Goal: Task Accomplishment & Management: Complete application form

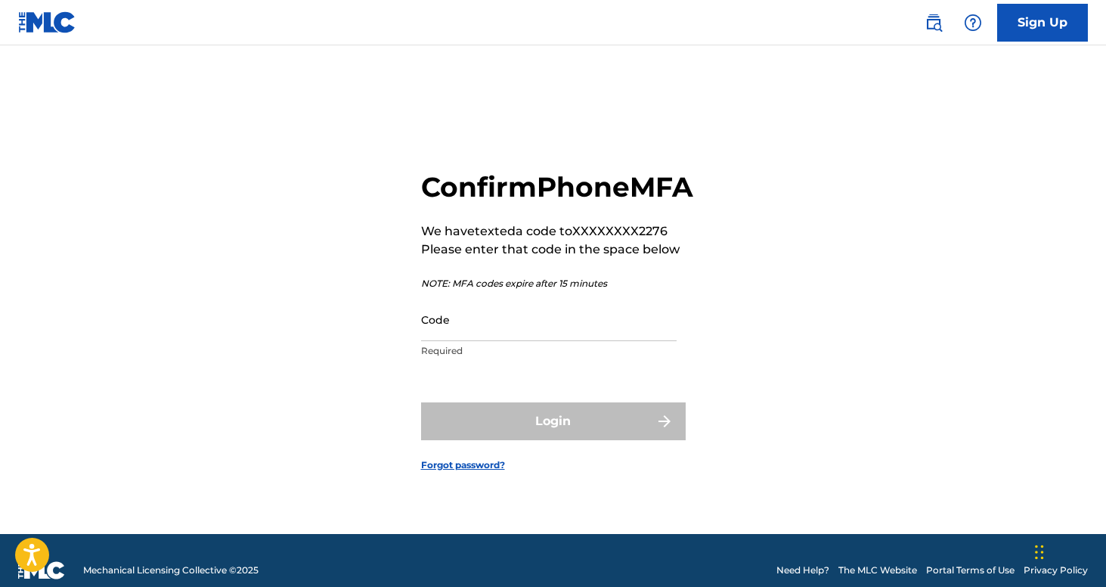
drag, startPoint x: 0, startPoint y: 0, endPoint x: 511, endPoint y: 340, distance: 614.0
click at [511, 340] on input "Code" at bounding box center [549, 319] width 256 height 43
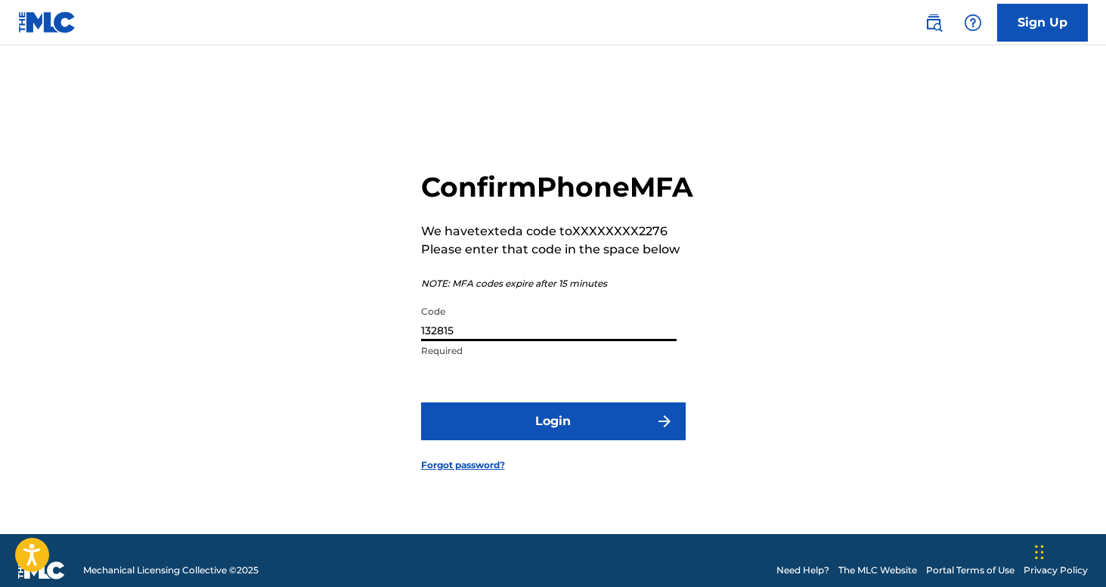
type input "132815"
click at [553, 438] on button "Login" at bounding box center [553, 421] width 265 height 38
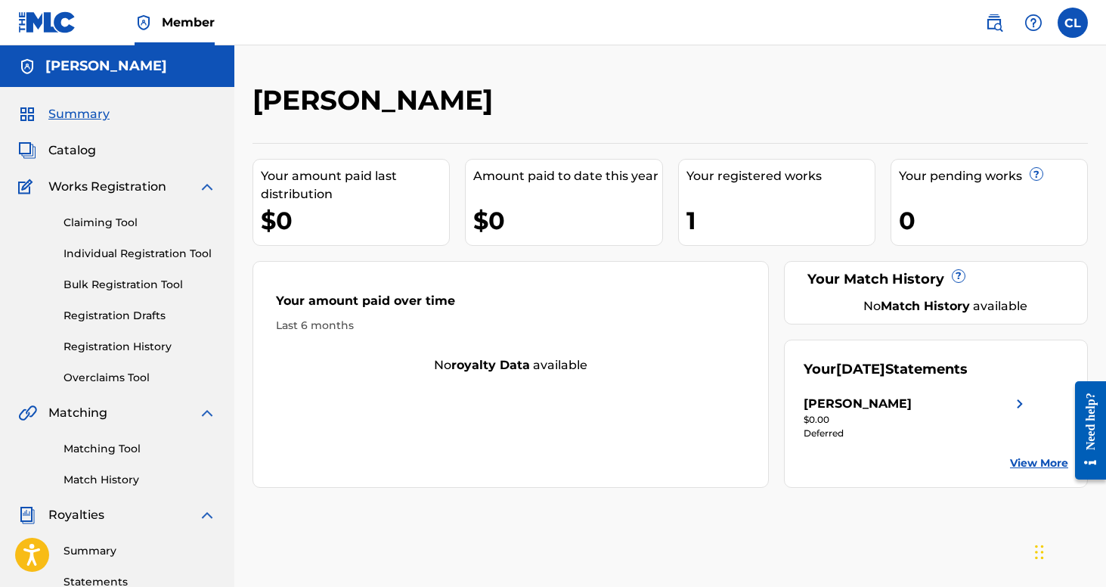
click at [127, 220] on link "Claiming Tool" at bounding box center [140, 223] width 153 height 16
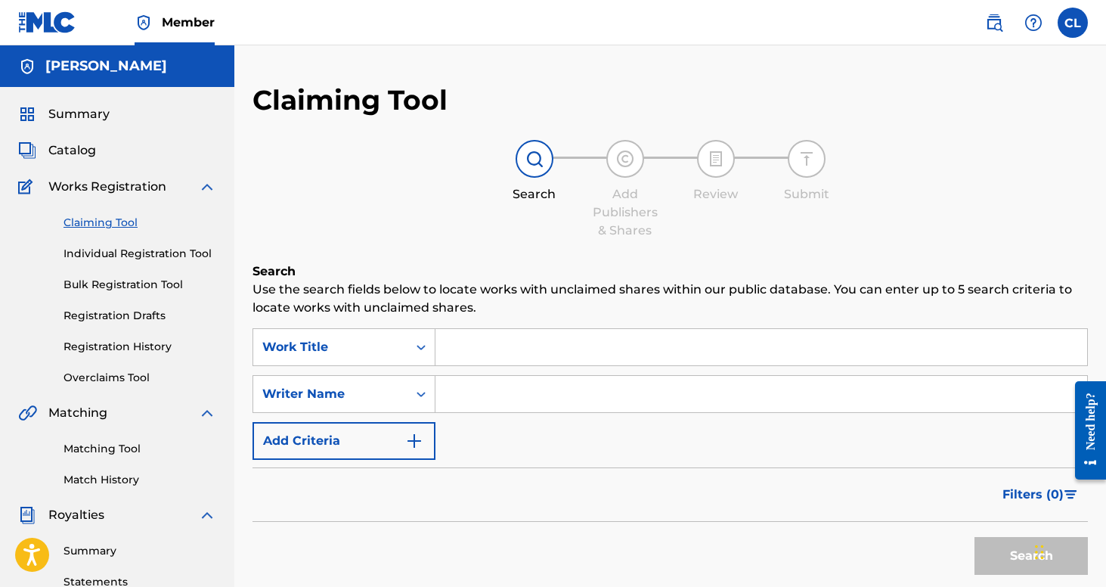
click at [527, 355] on input "Search Form" at bounding box center [761, 347] width 652 height 36
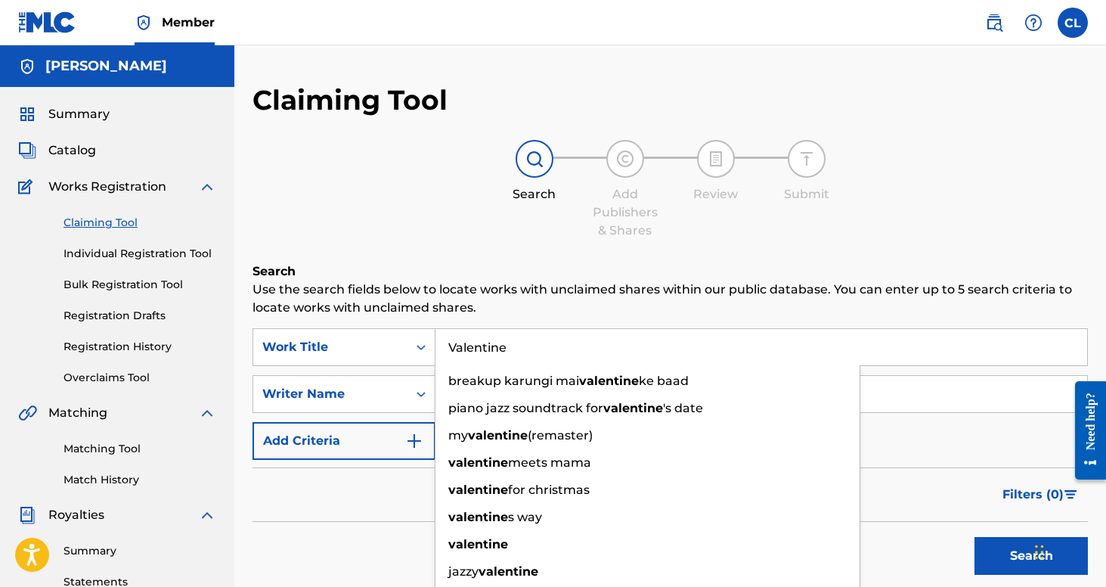
type input "Valentine"
click at [1031, 556] on button "Search" at bounding box center [1031, 556] width 113 height 38
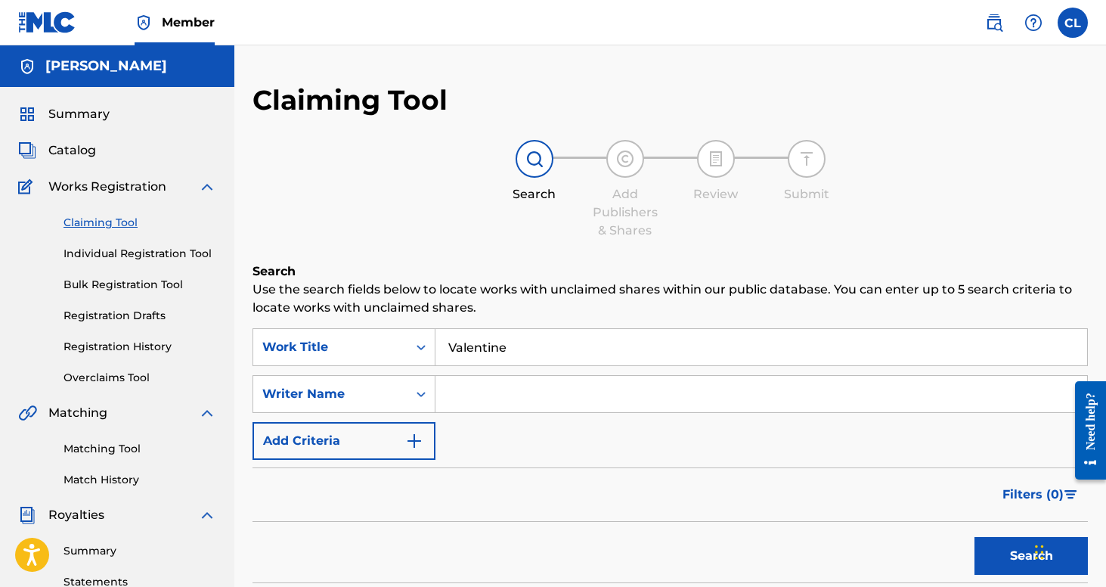
click at [541, 393] on input "Search Form" at bounding box center [761, 394] width 652 height 36
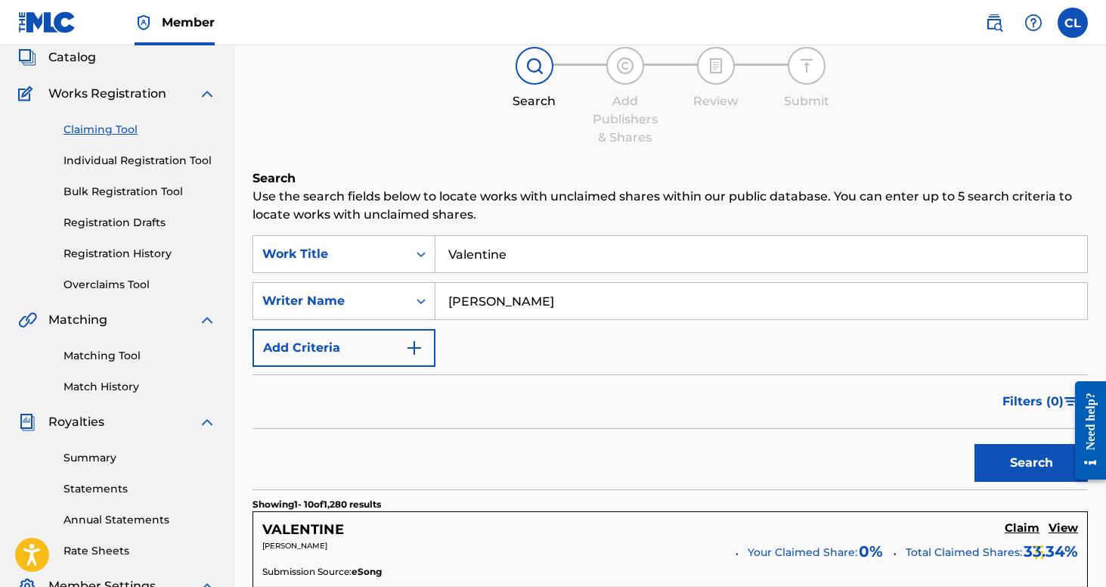
scroll to position [189, 0]
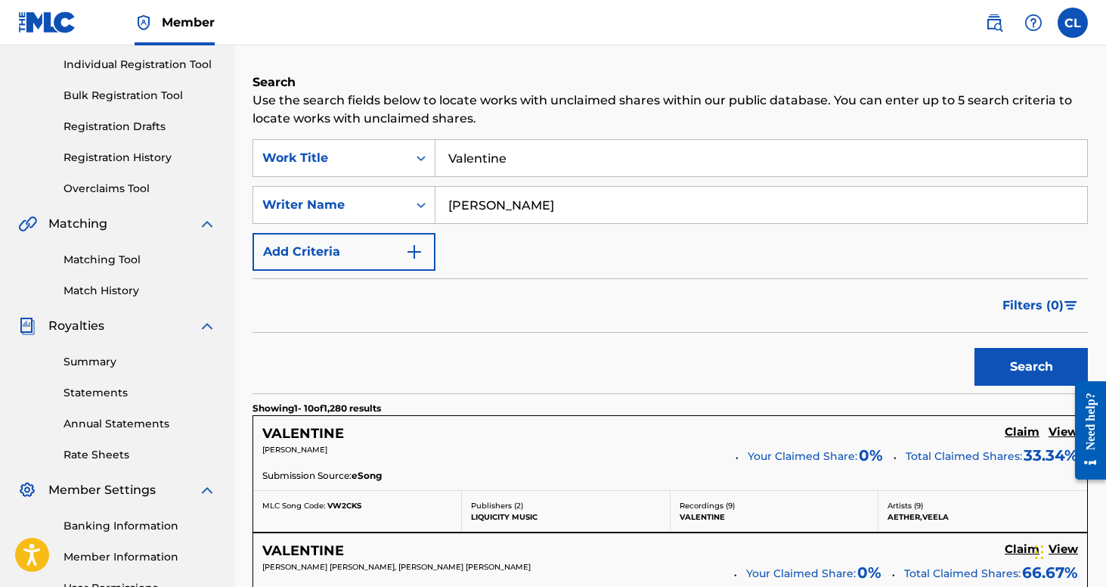
type input "[PERSON_NAME]"
click at [1020, 373] on button "Search" at bounding box center [1031, 367] width 113 height 38
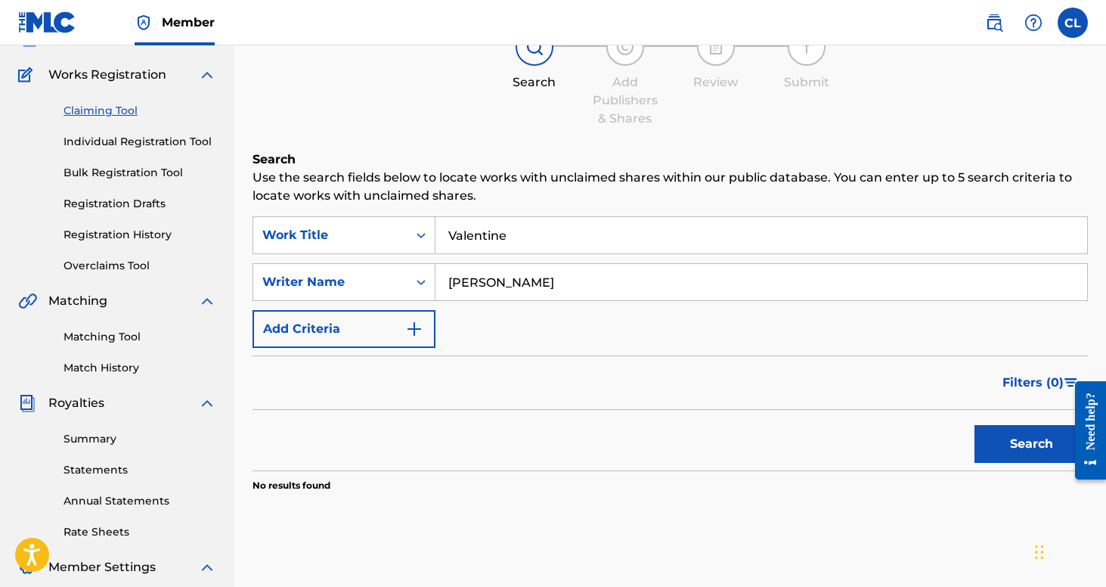
scroll to position [91, 0]
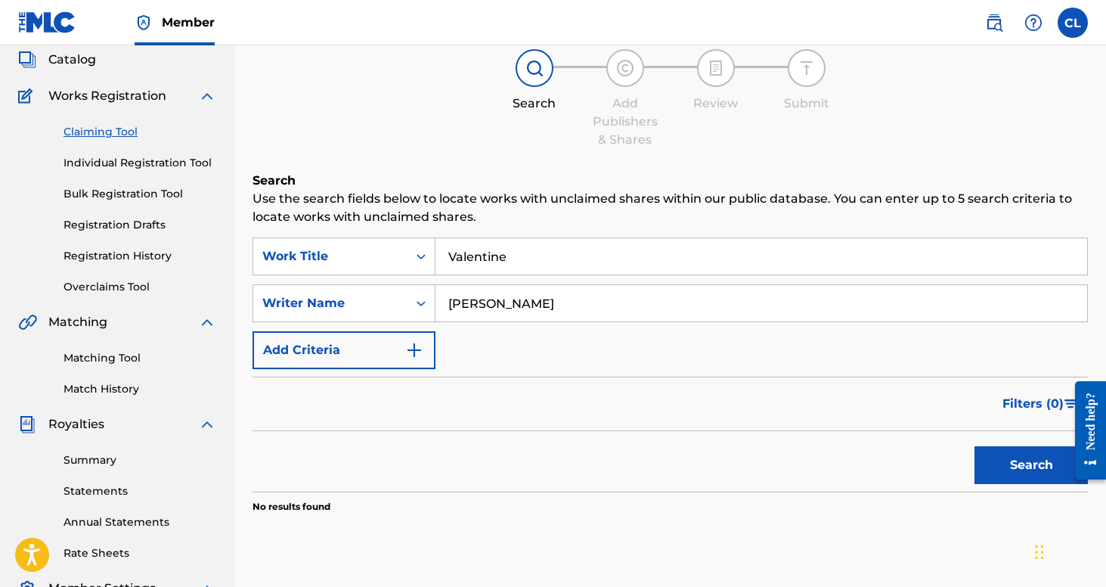
click at [152, 160] on link "Individual Registration Tool" at bounding box center [140, 163] width 153 height 16
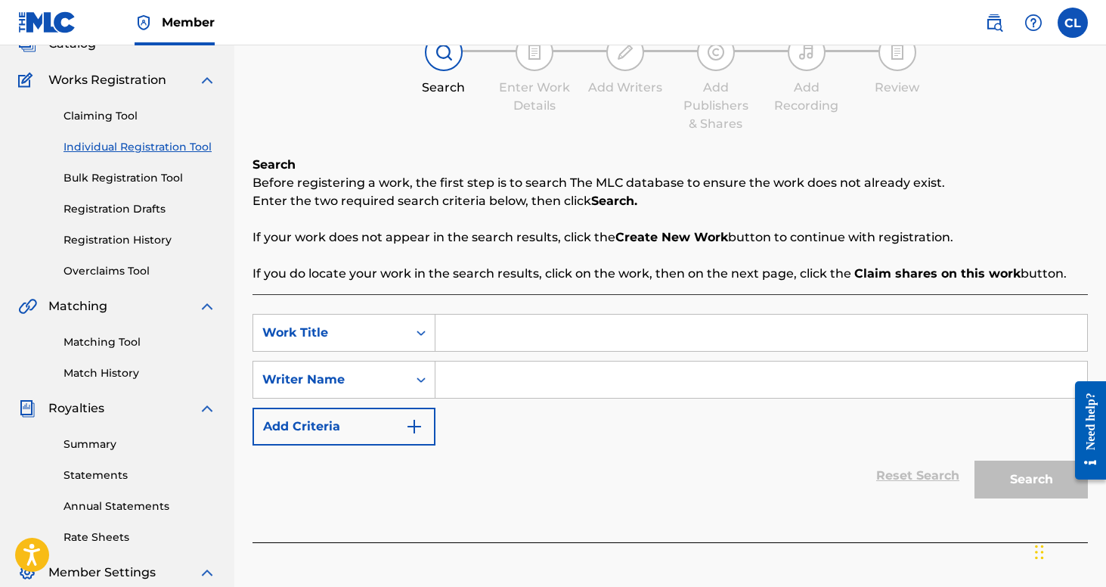
scroll to position [146, 0]
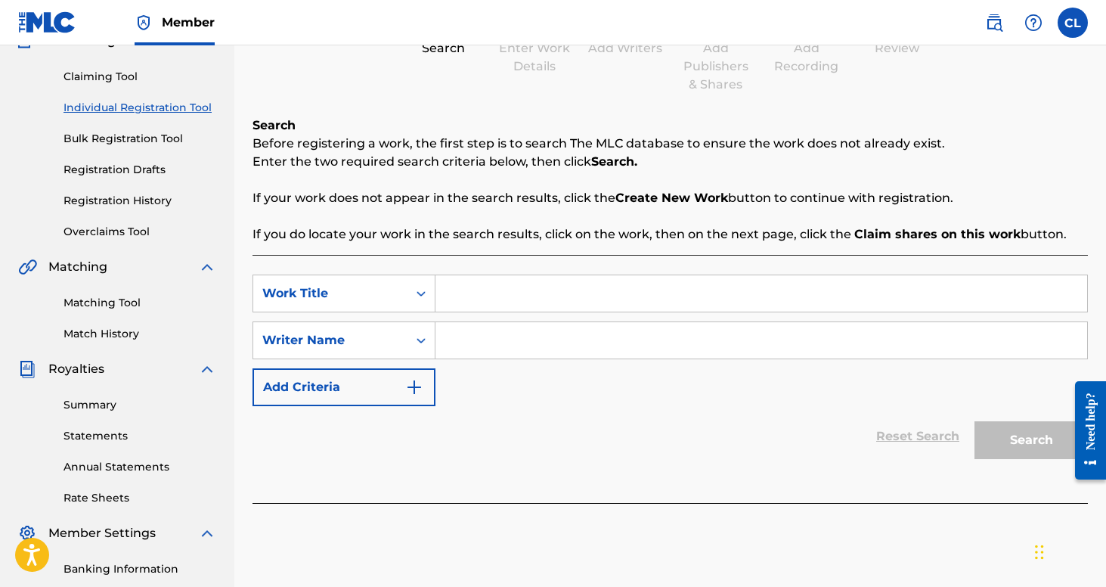
click at [522, 305] on input "Search Form" at bounding box center [761, 293] width 652 height 36
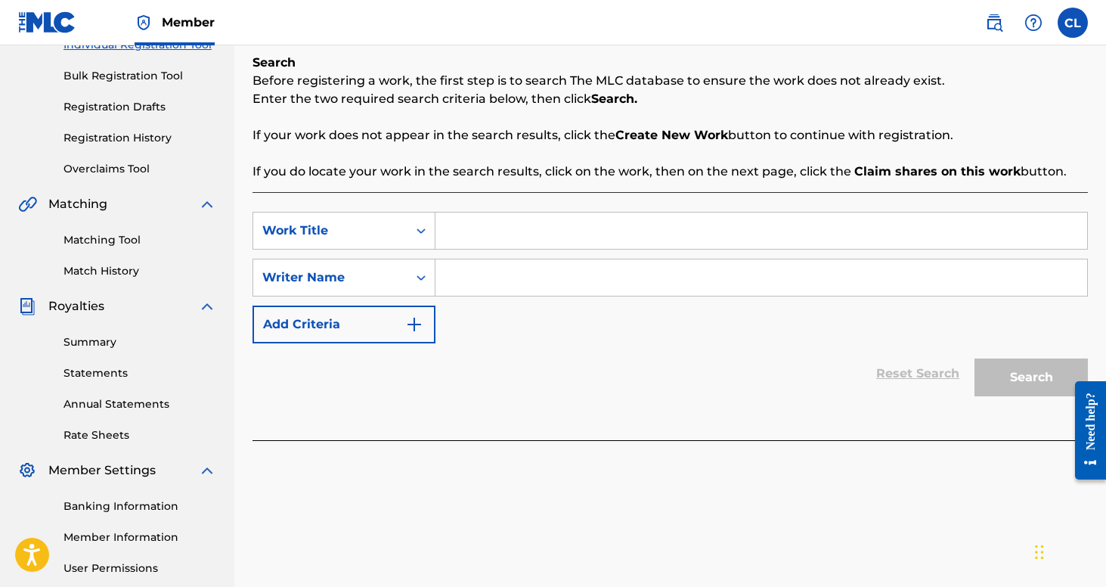
scroll to position [85, 0]
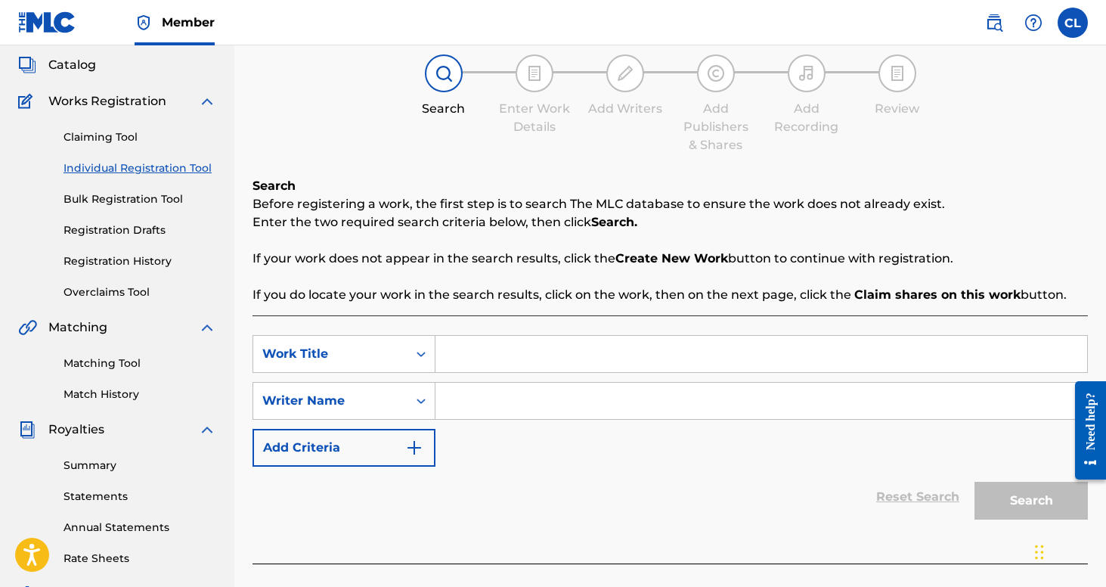
click at [117, 164] on link "Individual Registration Tool" at bounding box center [140, 168] width 153 height 16
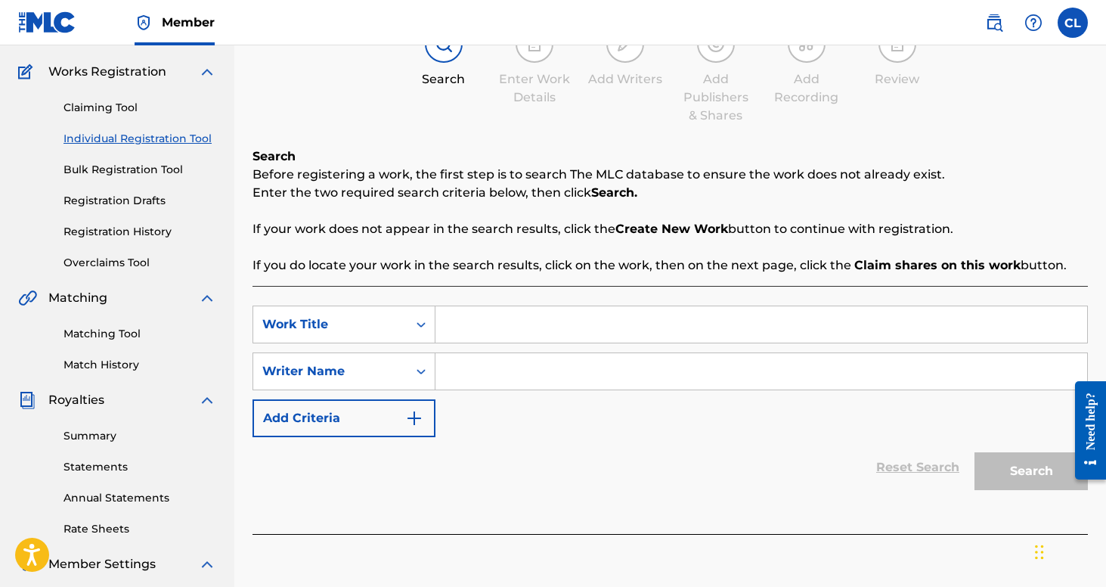
scroll to position [118, 0]
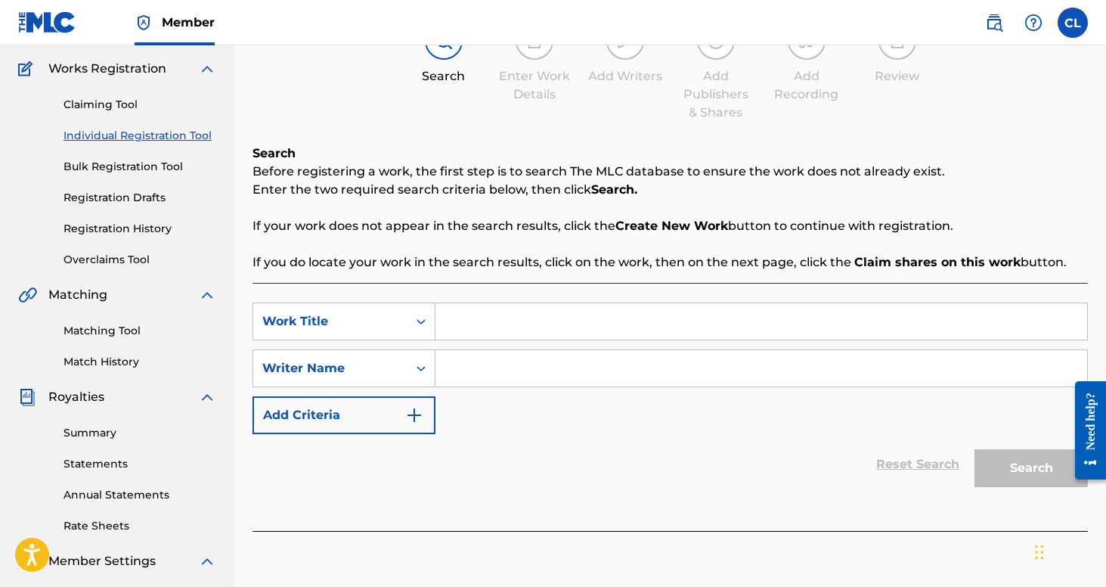
click at [504, 323] on input "Search Form" at bounding box center [761, 321] width 652 height 36
type input "Valentine"
click at [525, 378] on input "Search Form" at bounding box center [761, 368] width 652 height 36
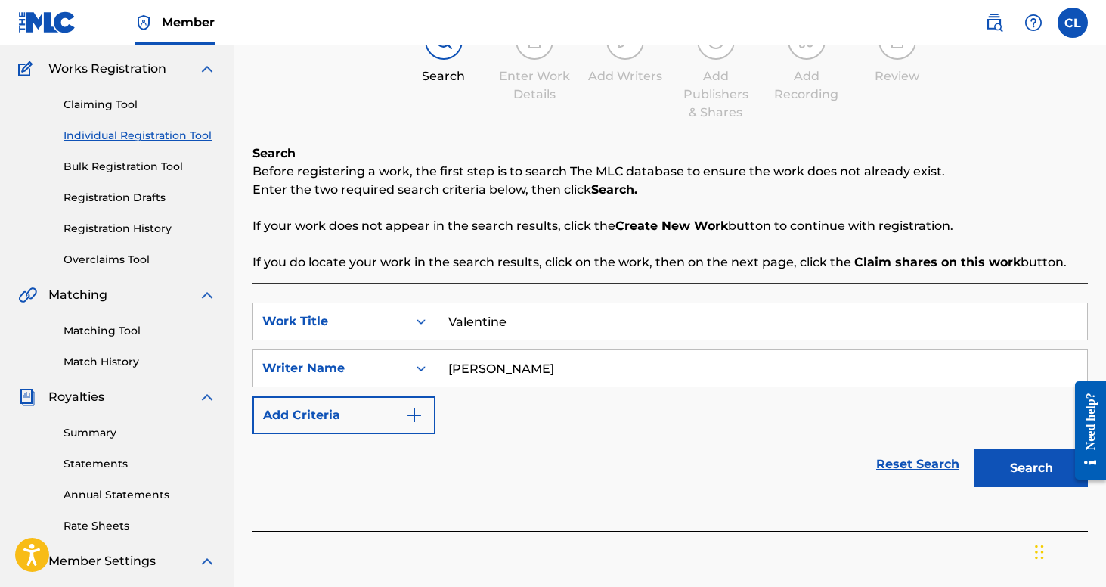
type input "[PERSON_NAME]"
click at [1031, 468] on button "Search" at bounding box center [1031, 468] width 113 height 38
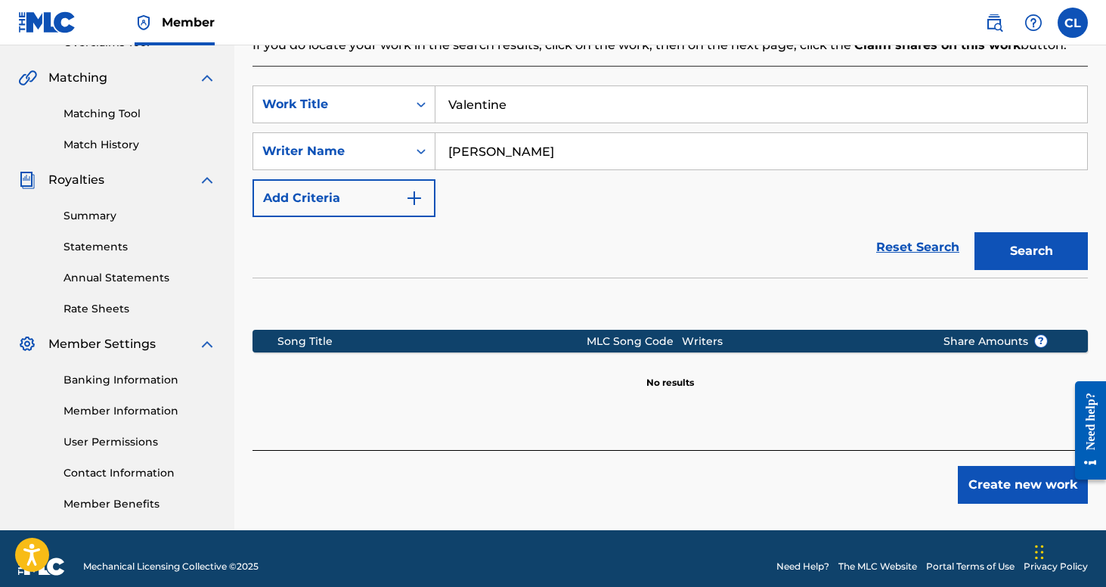
scroll to position [336, 0]
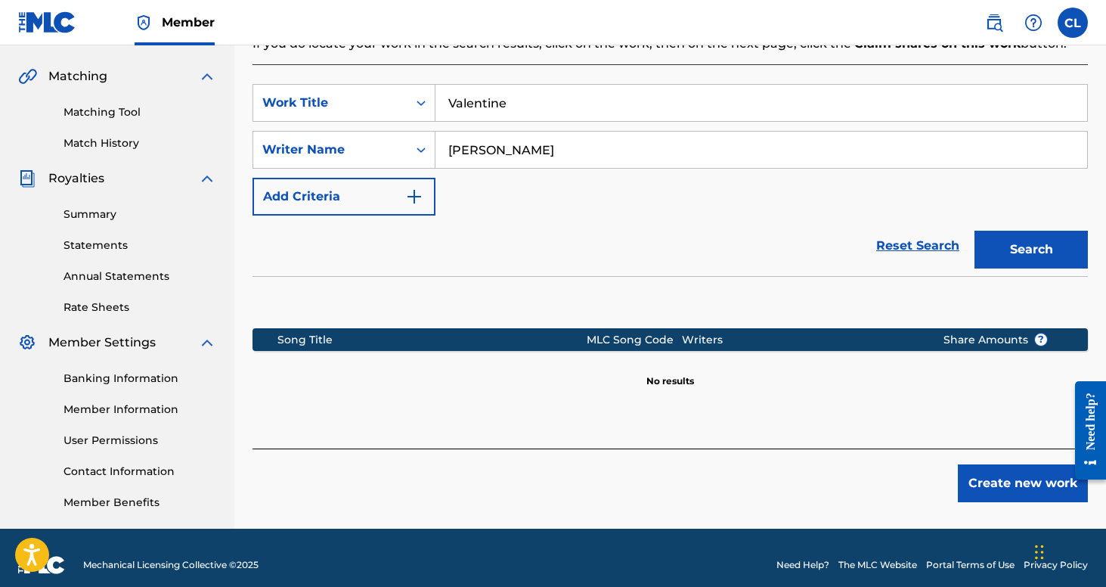
click at [1006, 491] on button "Create new work" at bounding box center [1023, 483] width 130 height 38
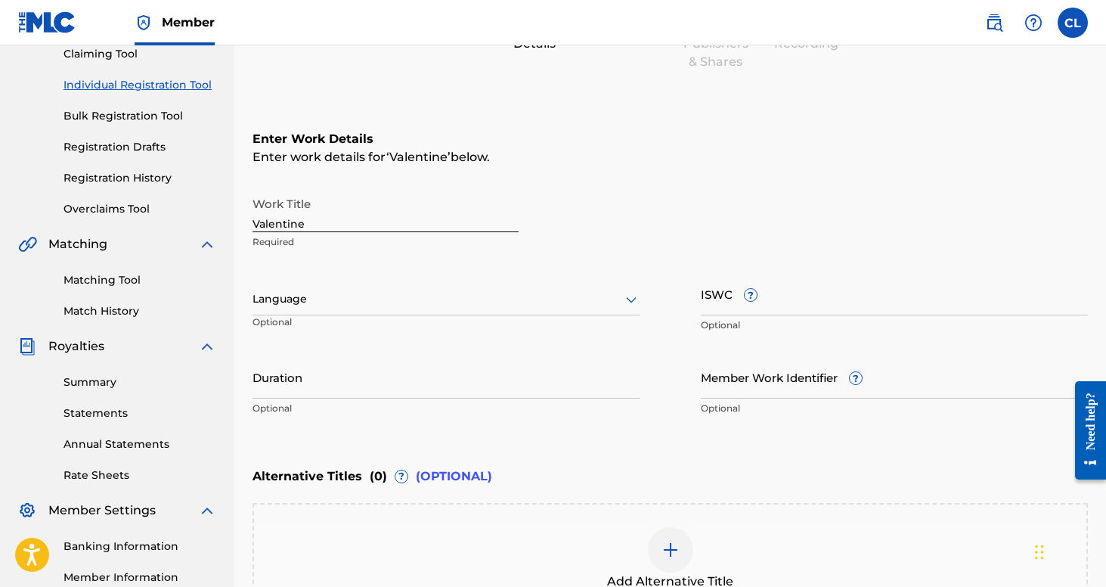
scroll to position [171, 0]
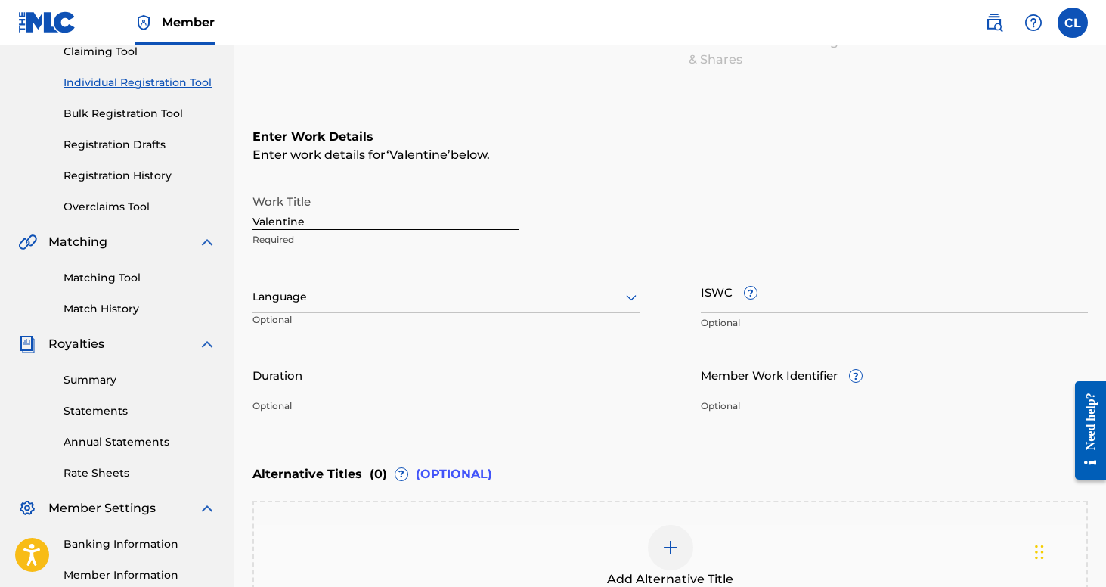
click at [615, 296] on div at bounding box center [447, 296] width 388 height 19
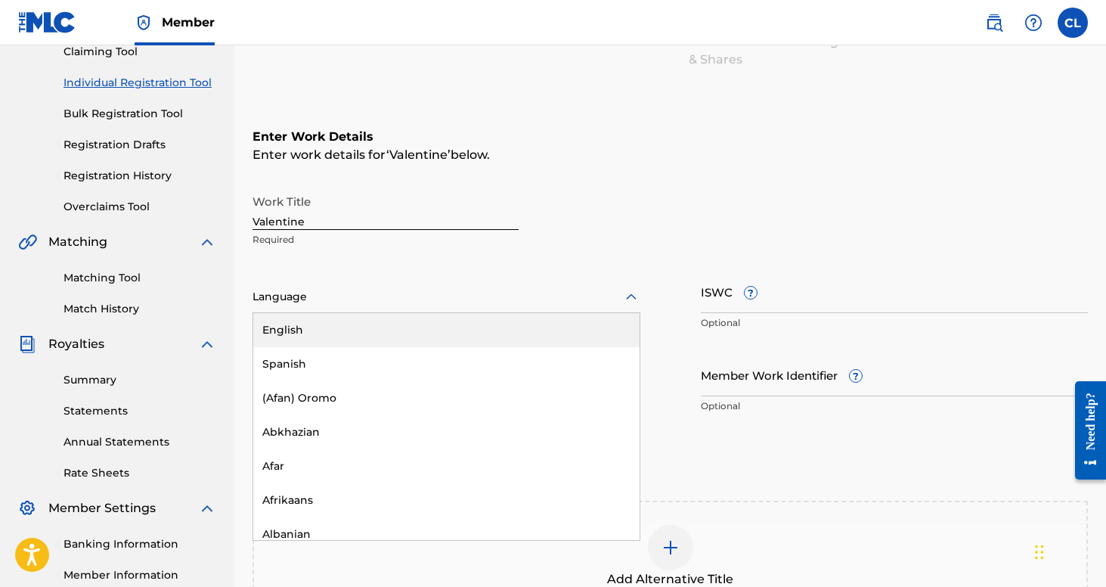
click at [479, 330] on div "English" at bounding box center [446, 330] width 386 height 34
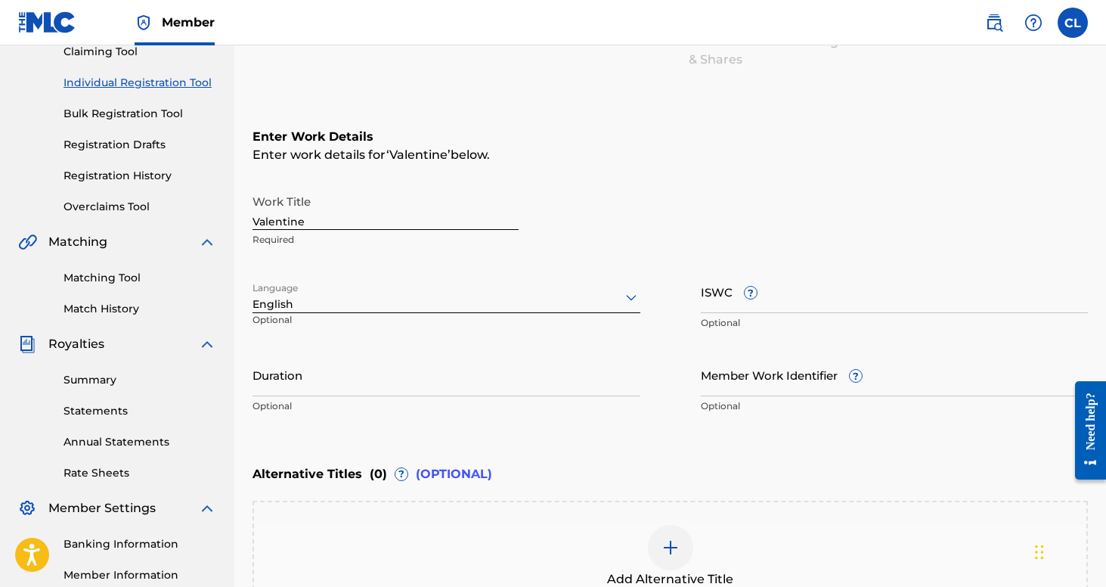
click at [802, 306] on input "ISWC ?" at bounding box center [895, 291] width 388 height 43
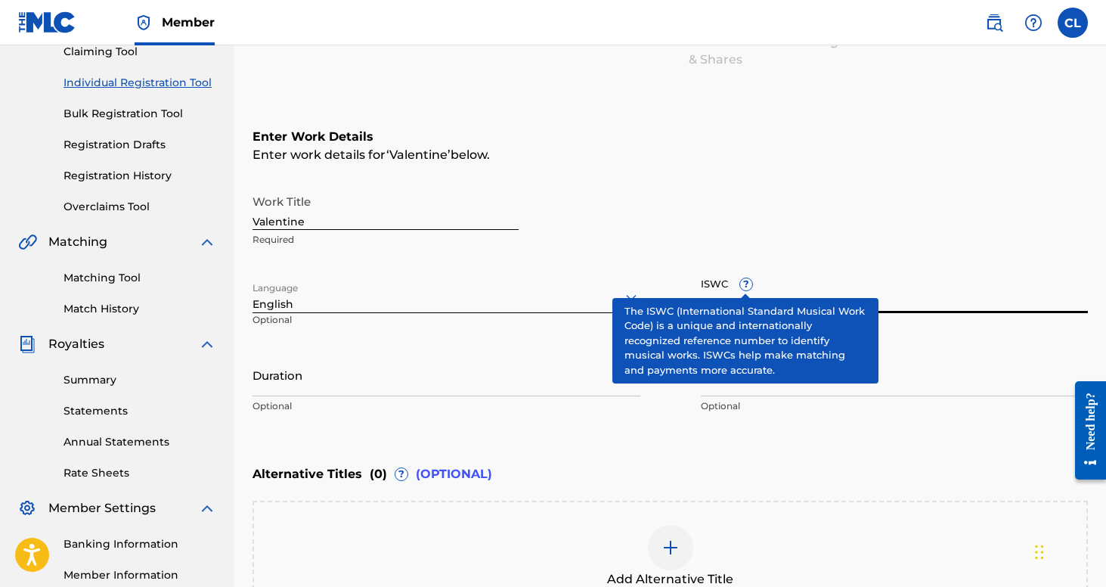
click at [742, 287] on span "?" at bounding box center [746, 284] width 12 height 12
click at [742, 287] on input "ISWC ?" at bounding box center [895, 291] width 388 height 43
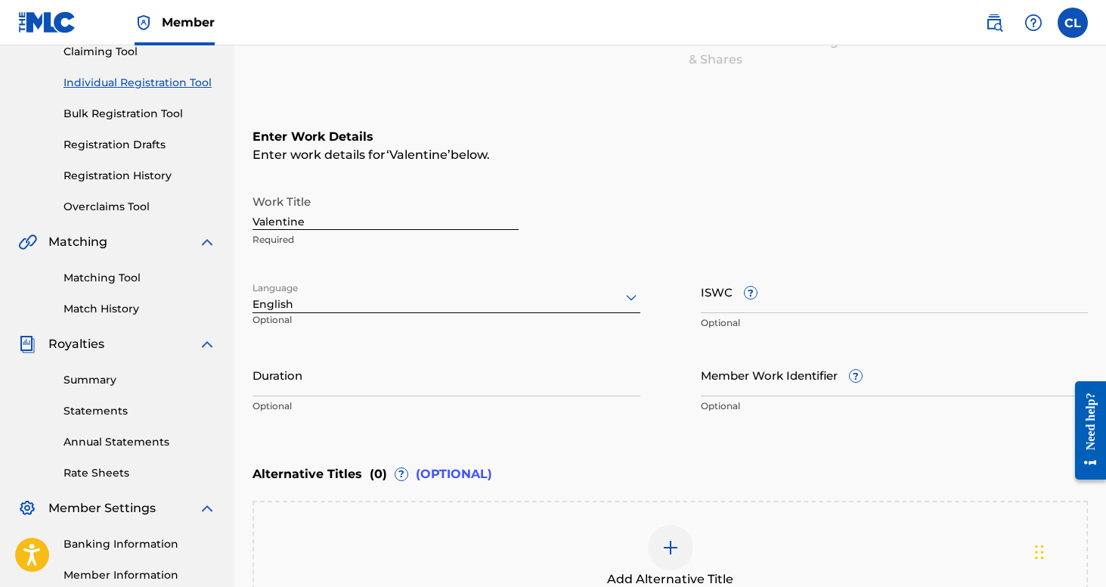
click at [411, 328] on div "Language English Optional" at bounding box center [447, 304] width 388 height 68
click at [775, 379] on input "Member Work Identifier ?" at bounding box center [895, 374] width 388 height 43
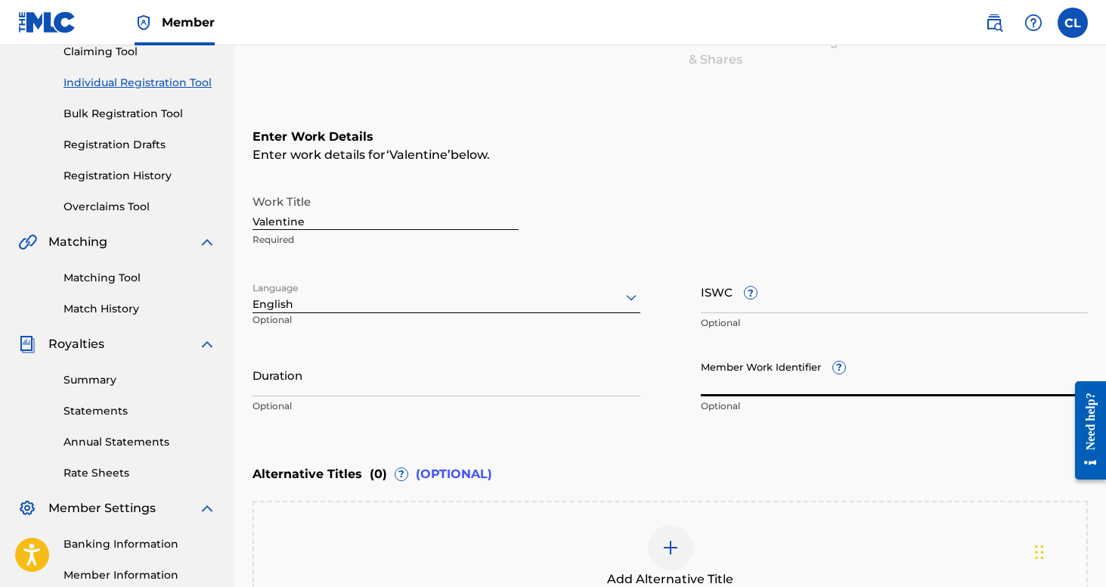
click at [840, 370] on span "?" at bounding box center [839, 367] width 12 height 12
click at [840, 370] on input "Member Work Identifier ?" at bounding box center [895, 374] width 388 height 43
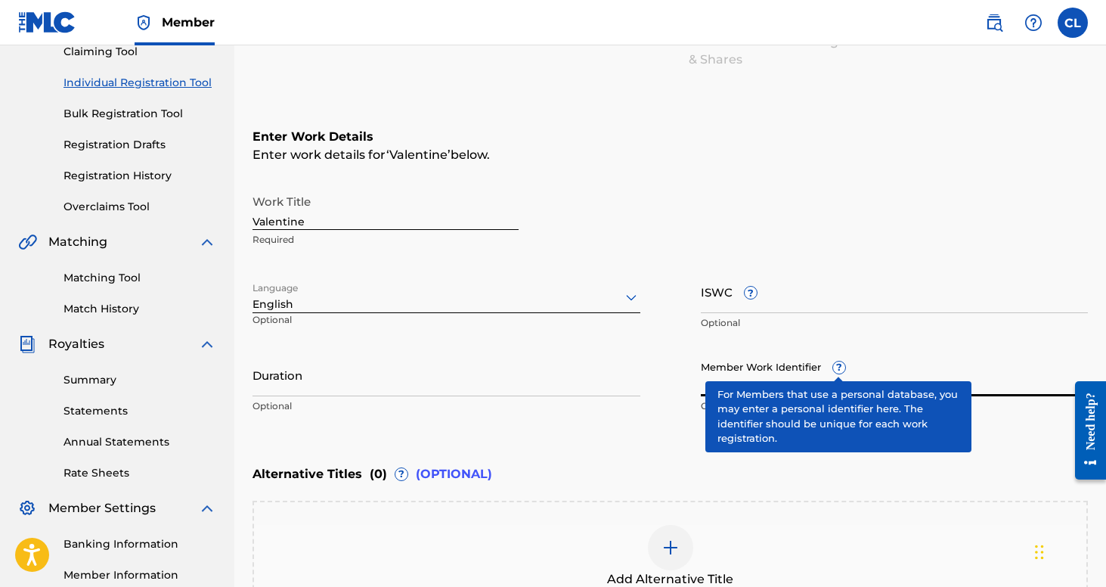
click at [840, 370] on div "Member Work Identifier ? Optional" at bounding box center [895, 387] width 388 height 68
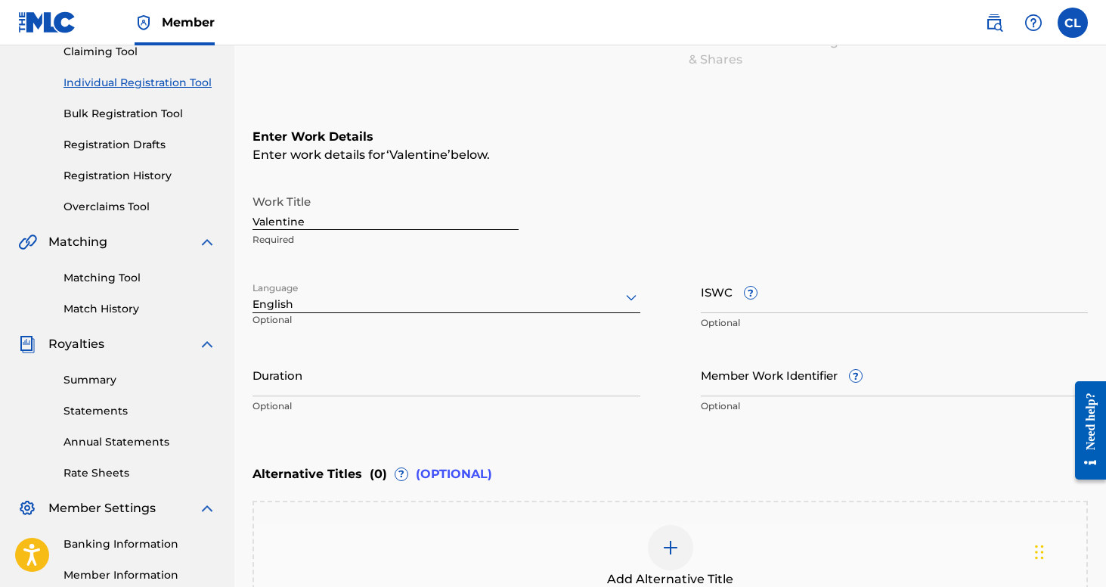
click at [481, 384] on input "Duration" at bounding box center [447, 374] width 388 height 43
type input "3"
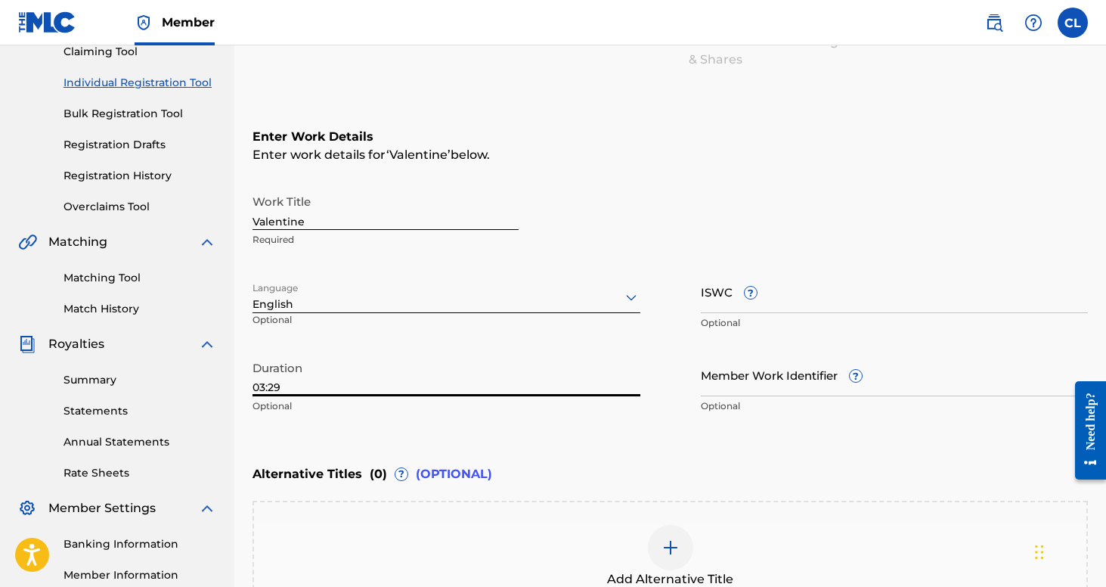
type input "03:29"
click at [768, 377] on input "Member Work Identifier ?" at bounding box center [895, 374] width 388 height 43
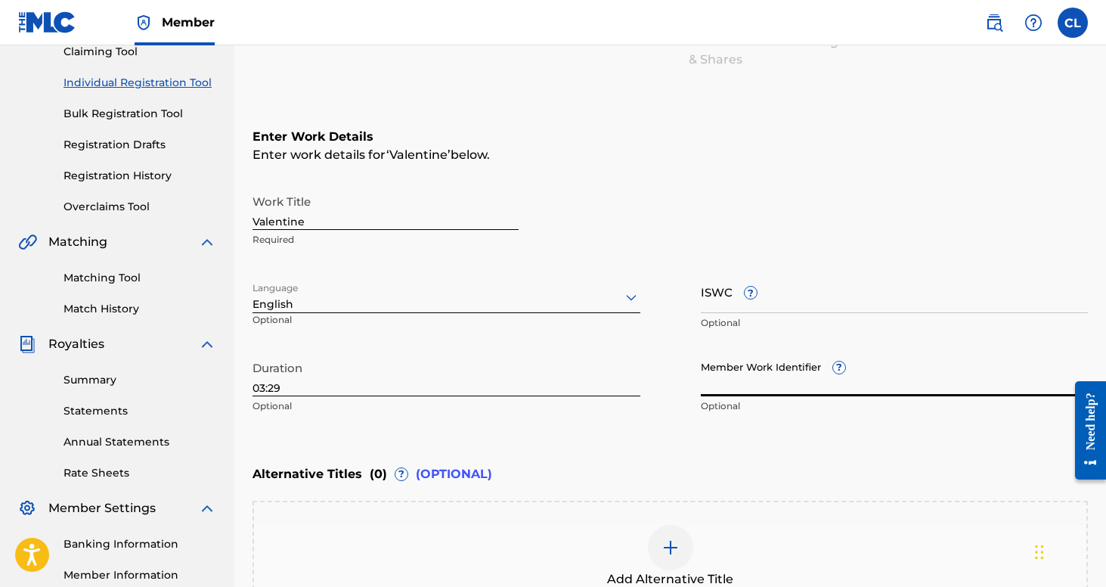
click at [846, 373] on input "Member Work Identifier ?" at bounding box center [895, 374] width 388 height 43
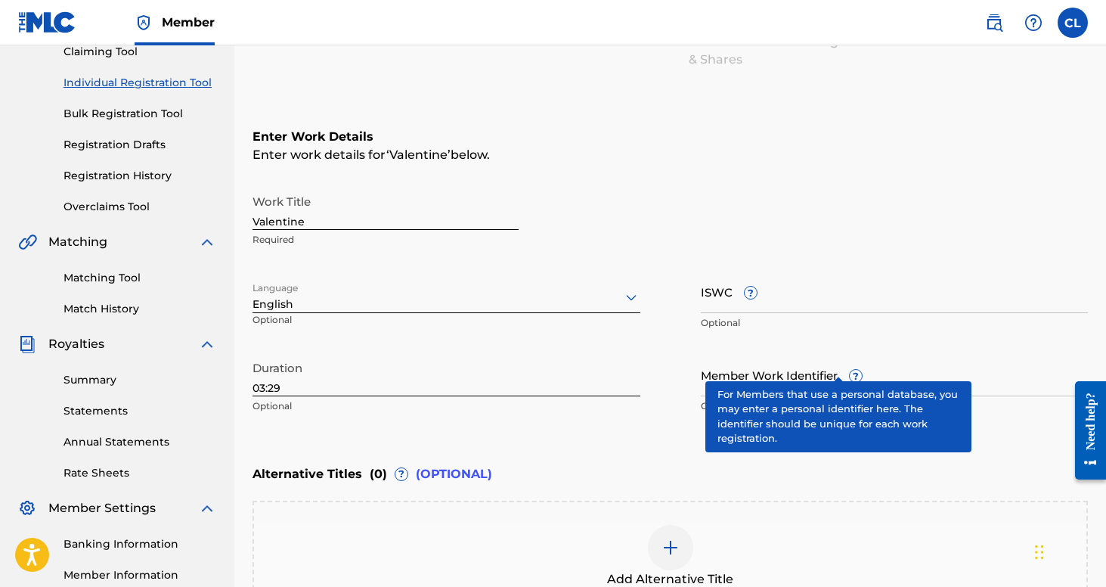
click at [838, 365] on div "Member Work Identifier ? Optional" at bounding box center [895, 387] width 388 height 68
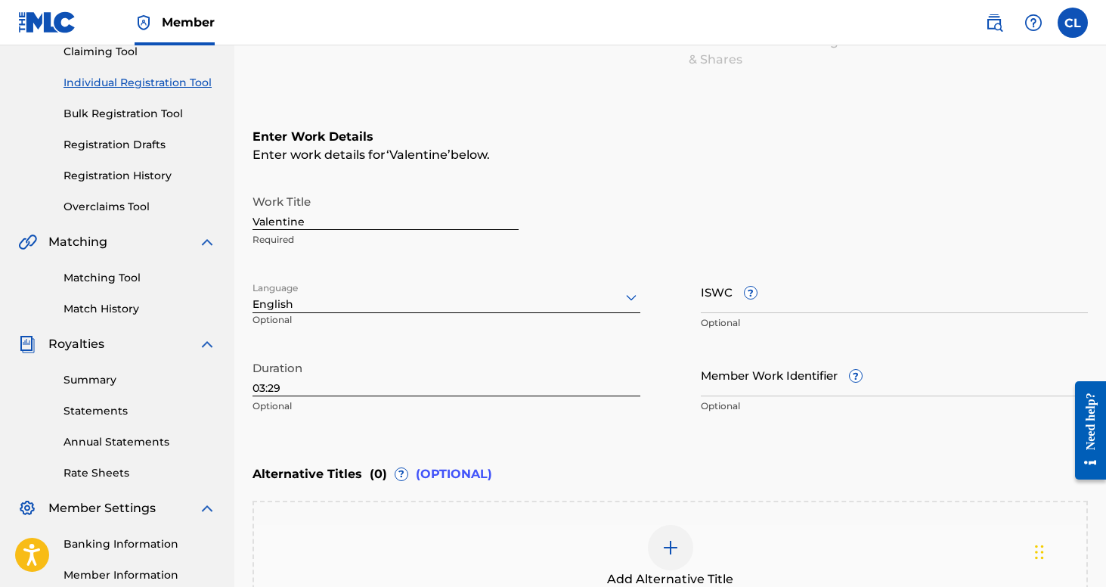
click at [840, 364] on div "Member Work Identifier ? Optional" at bounding box center [895, 387] width 388 height 68
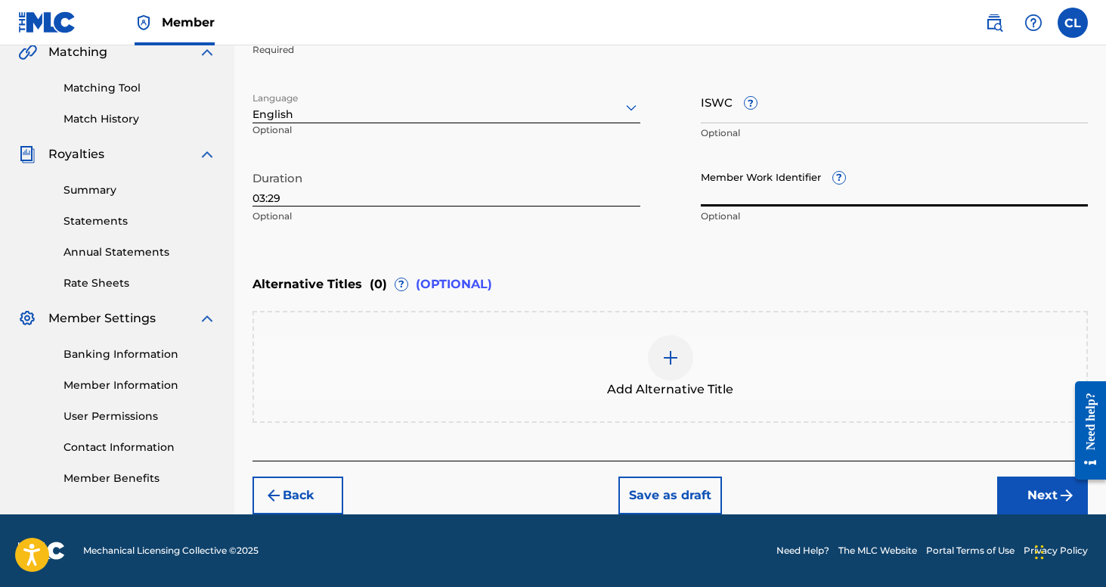
scroll to position [361, 0]
click at [1023, 498] on button "Next" at bounding box center [1042, 495] width 91 height 38
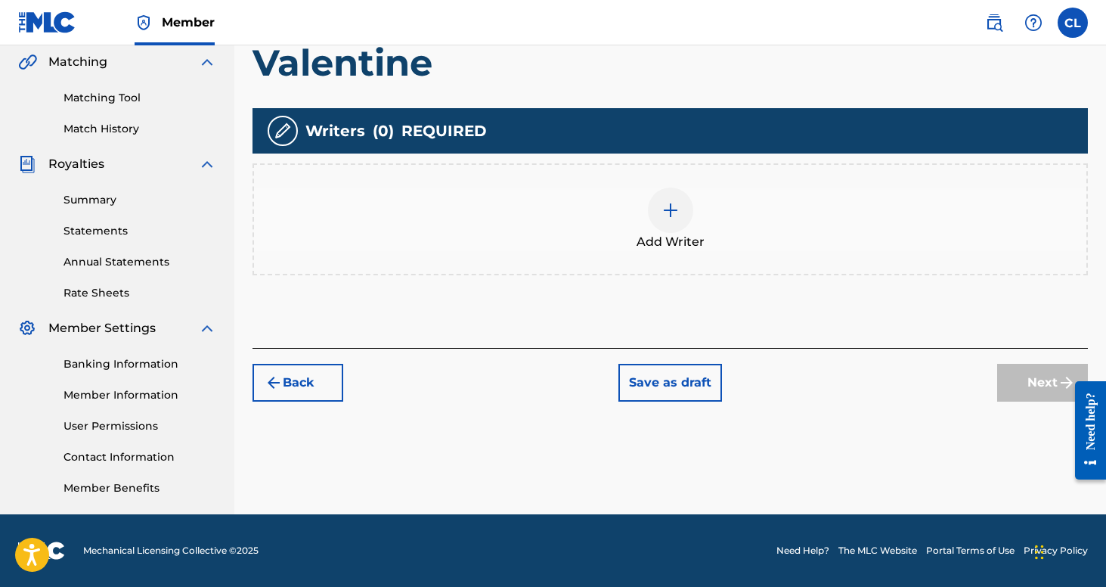
click at [677, 206] on img at bounding box center [671, 210] width 18 height 18
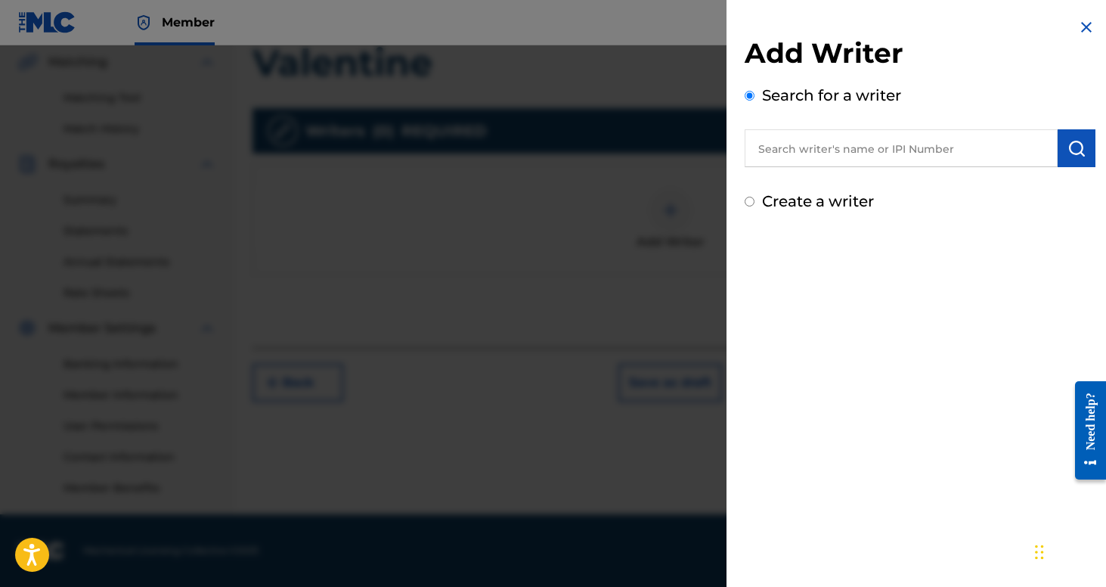
click at [894, 163] on input "text" at bounding box center [901, 148] width 313 height 38
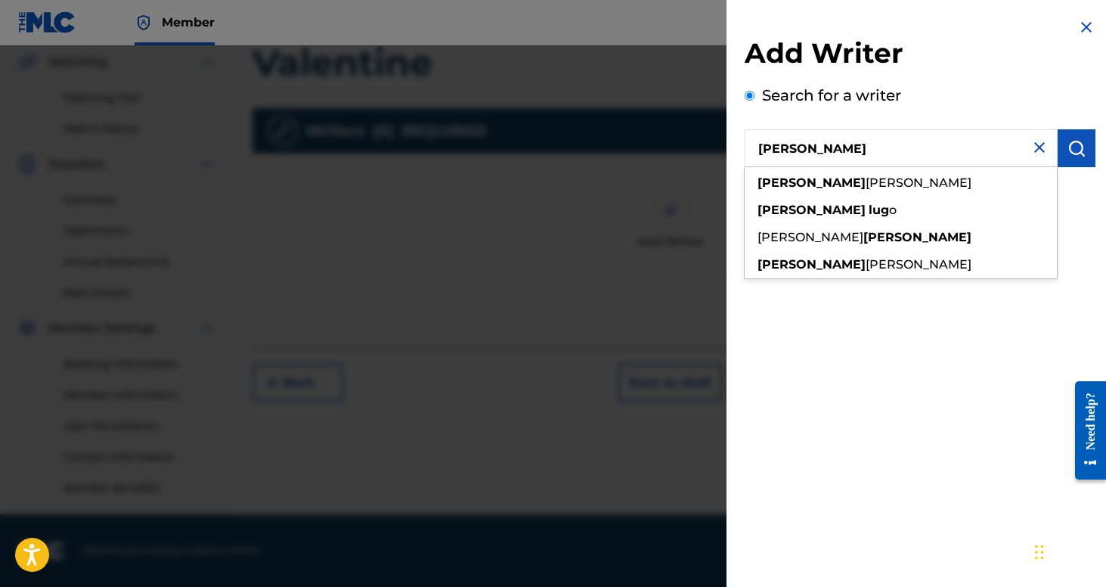
type input "[PERSON_NAME]"
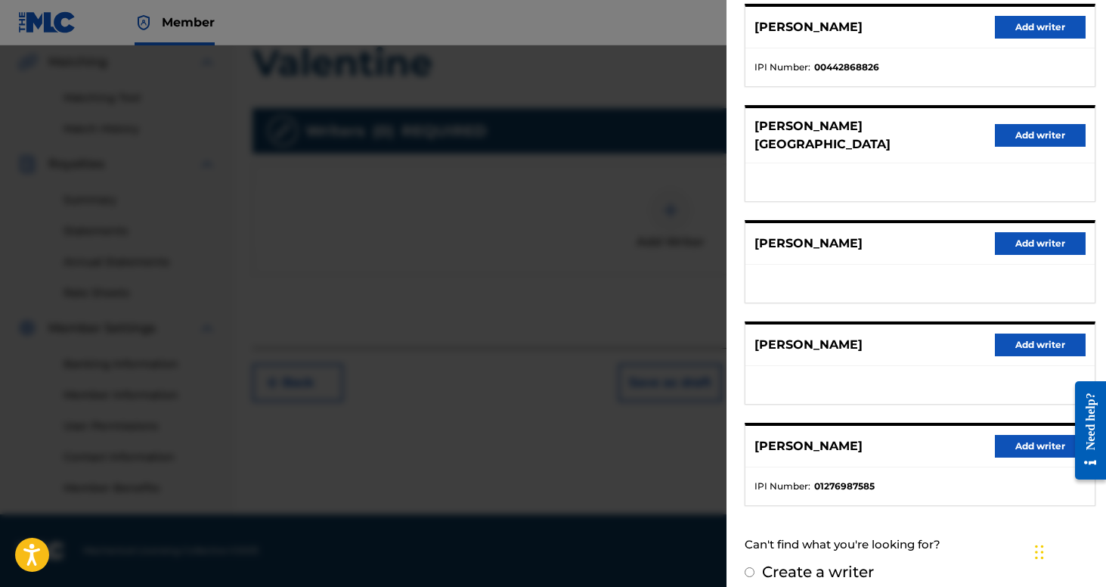
click at [1012, 435] on button "Add writer" at bounding box center [1040, 446] width 91 height 23
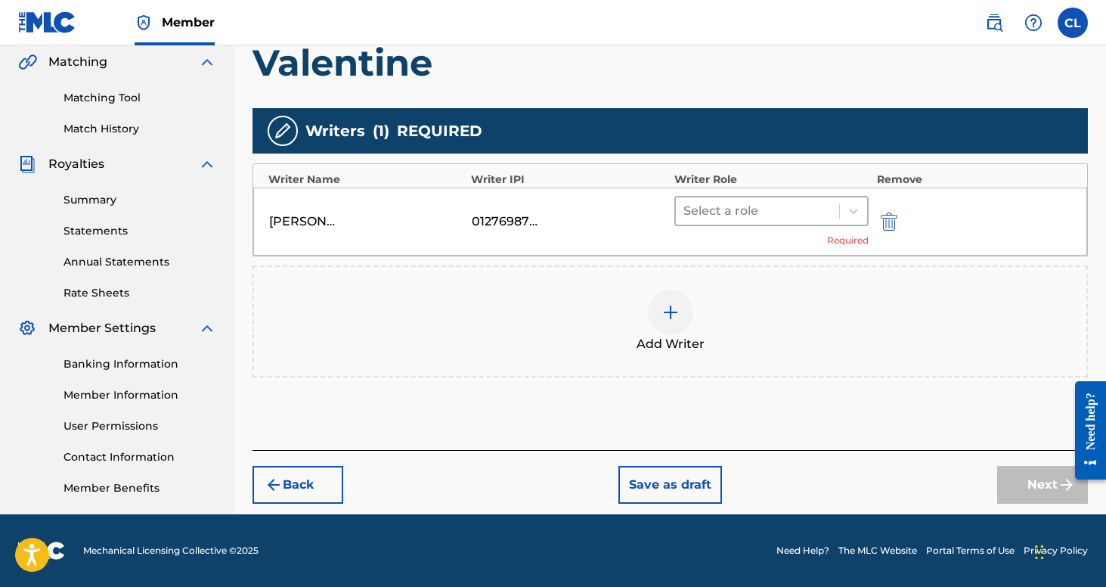
click at [767, 215] on div at bounding box center [757, 210] width 149 height 21
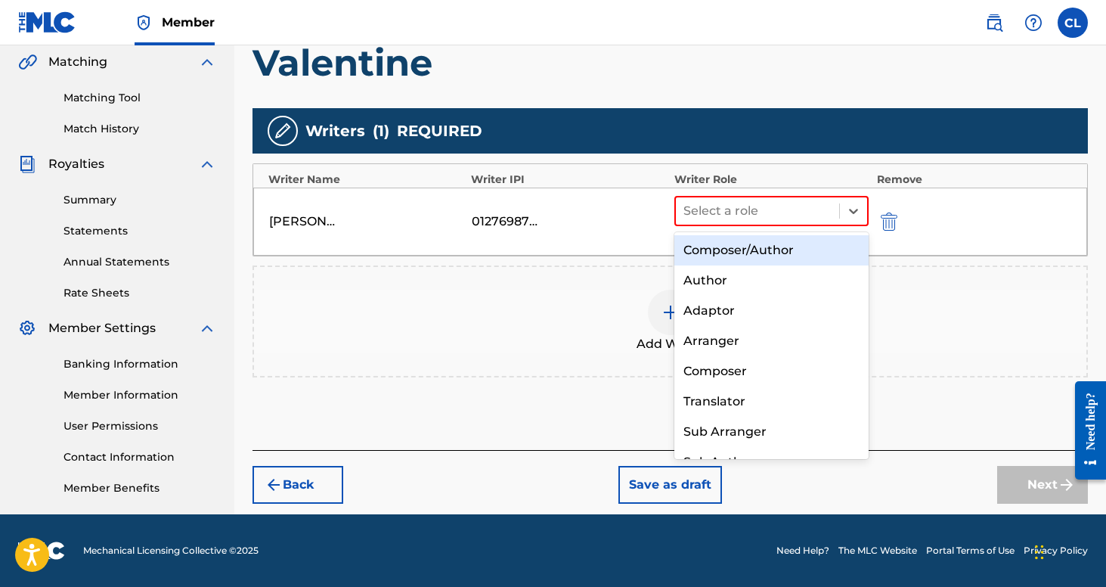
click at [770, 250] on div "Composer/Author" at bounding box center [771, 250] width 195 height 30
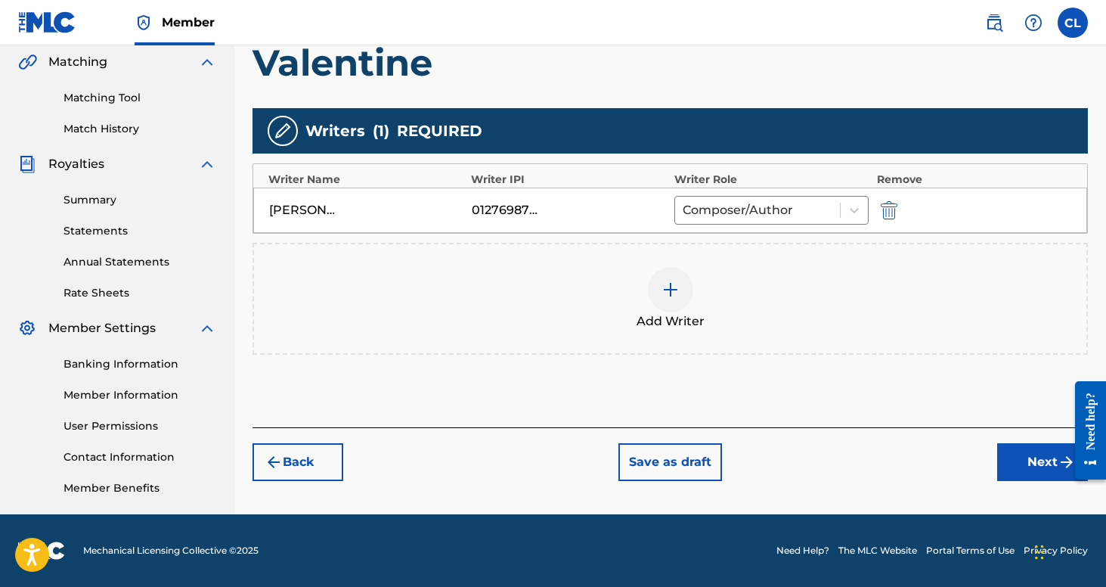
click at [656, 306] on div at bounding box center [670, 289] width 45 height 45
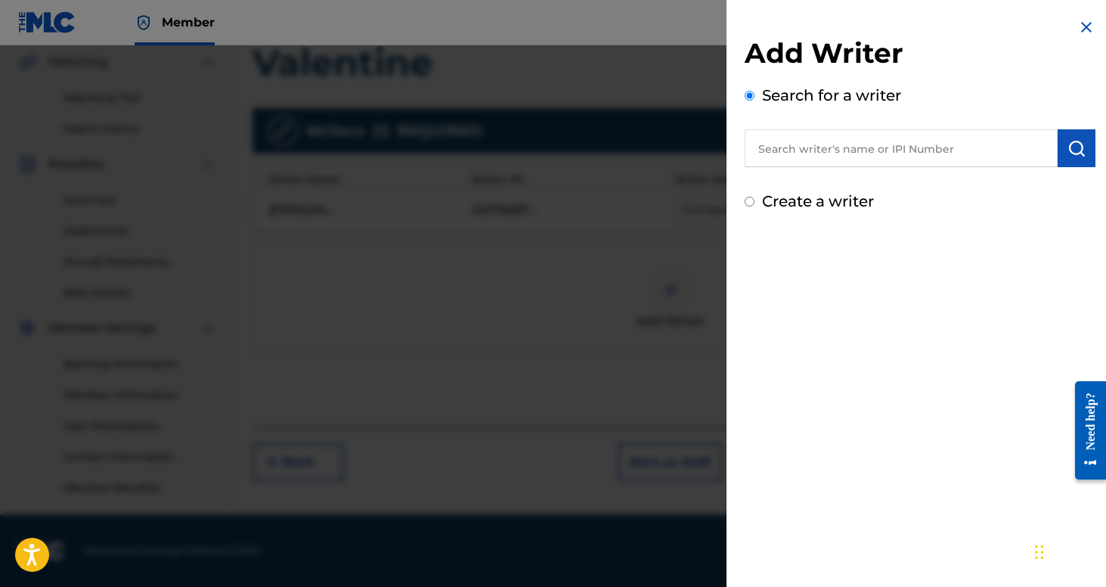
click at [685, 255] on div at bounding box center [553, 338] width 1106 height 587
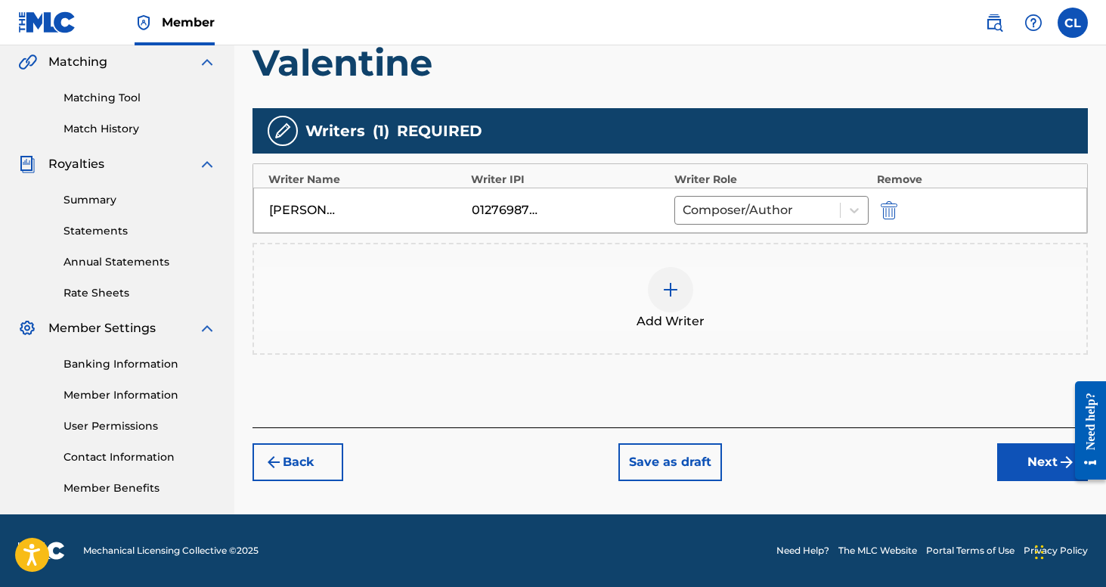
click at [1029, 463] on button "Next" at bounding box center [1042, 462] width 91 height 38
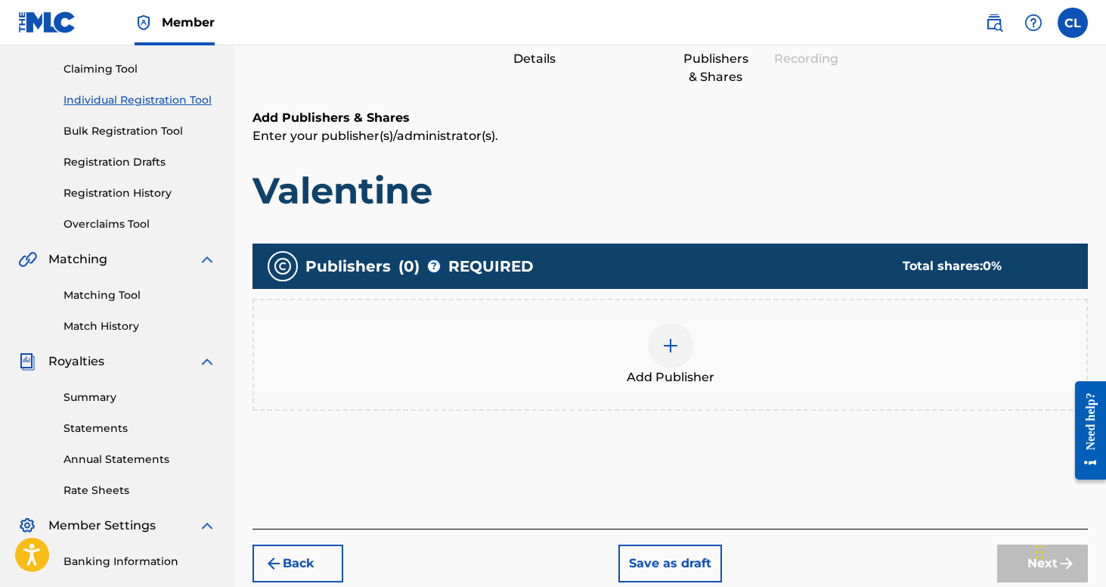
scroll to position [154, 0]
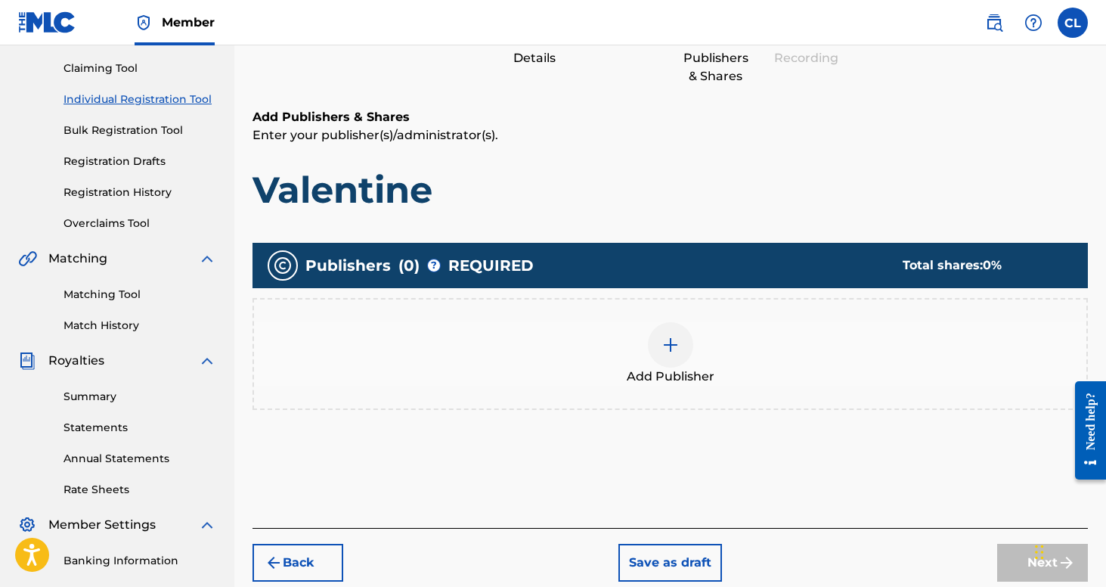
click at [675, 351] on img at bounding box center [671, 345] width 18 height 18
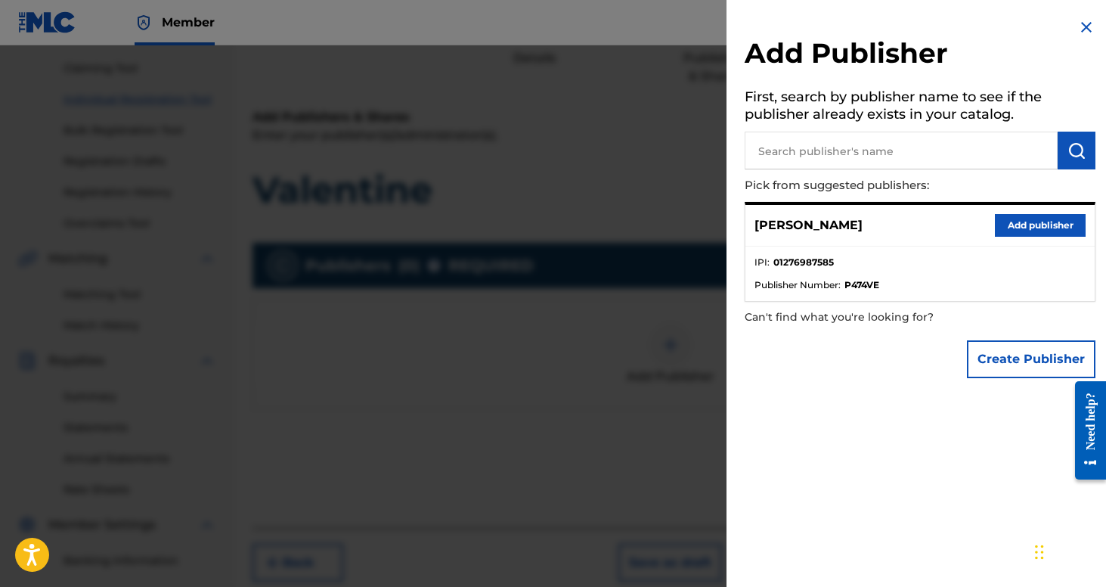
click at [1023, 230] on button "Add publisher" at bounding box center [1040, 225] width 91 height 23
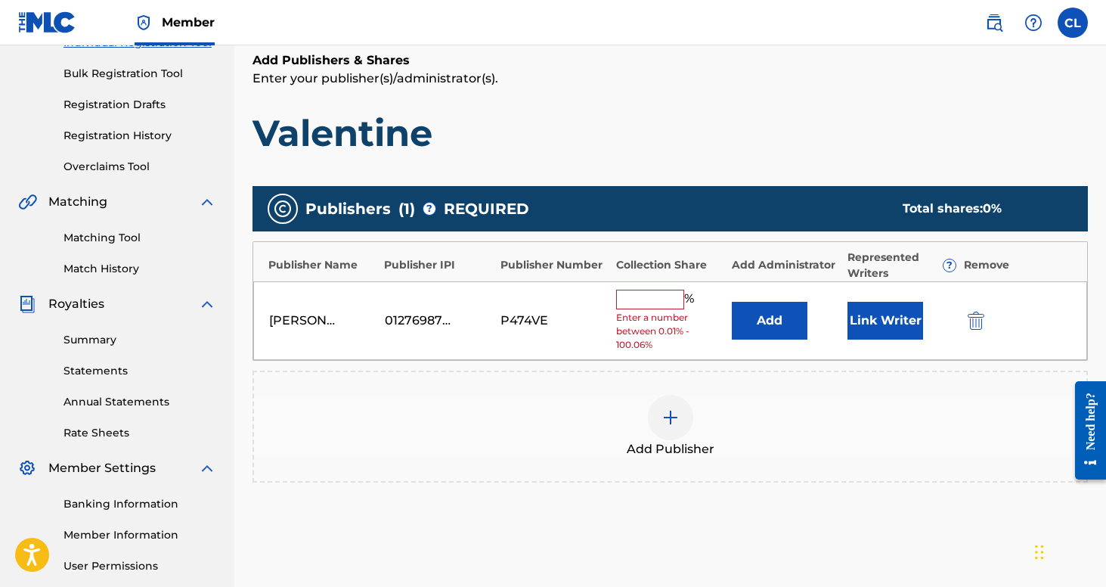
scroll to position [213, 0]
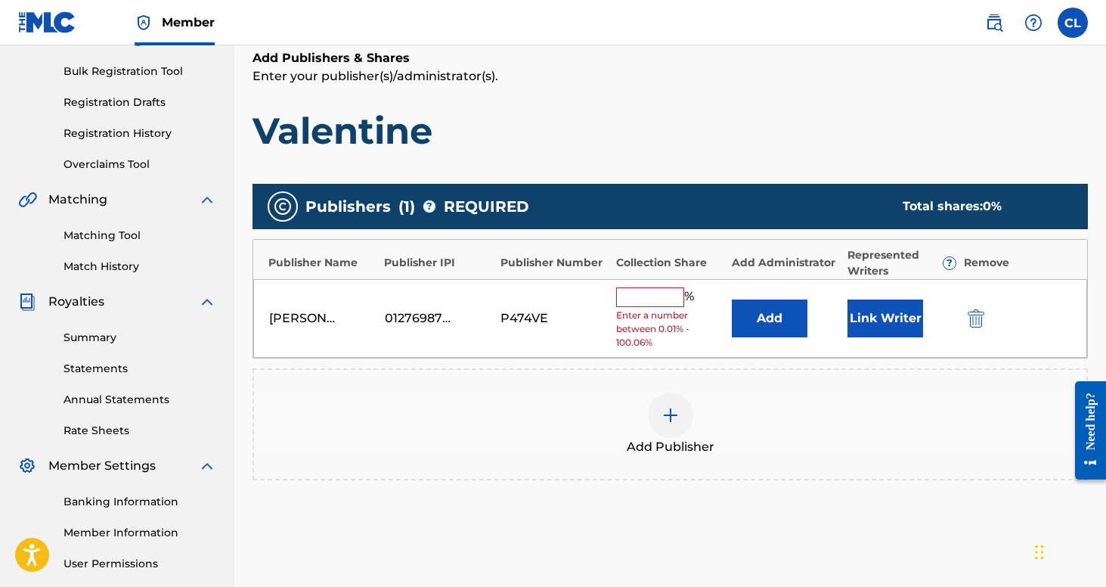
click at [650, 299] on input "text" at bounding box center [650, 297] width 68 height 20
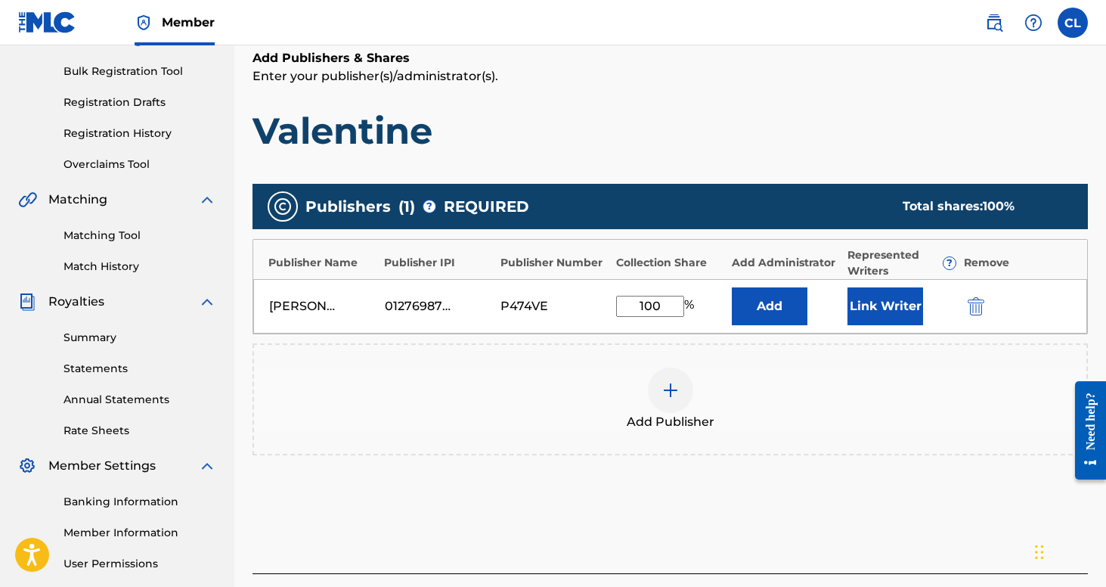
type input "100"
click at [791, 362] on div "Add Publisher" at bounding box center [670, 399] width 835 height 112
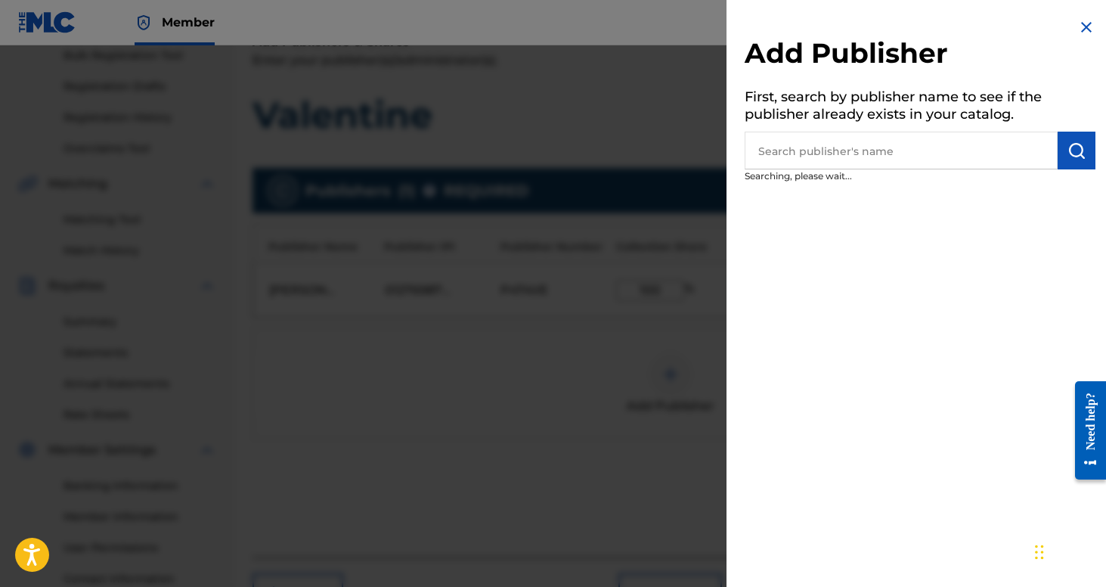
scroll to position [230, 0]
click at [644, 345] on div at bounding box center [553, 338] width 1106 height 587
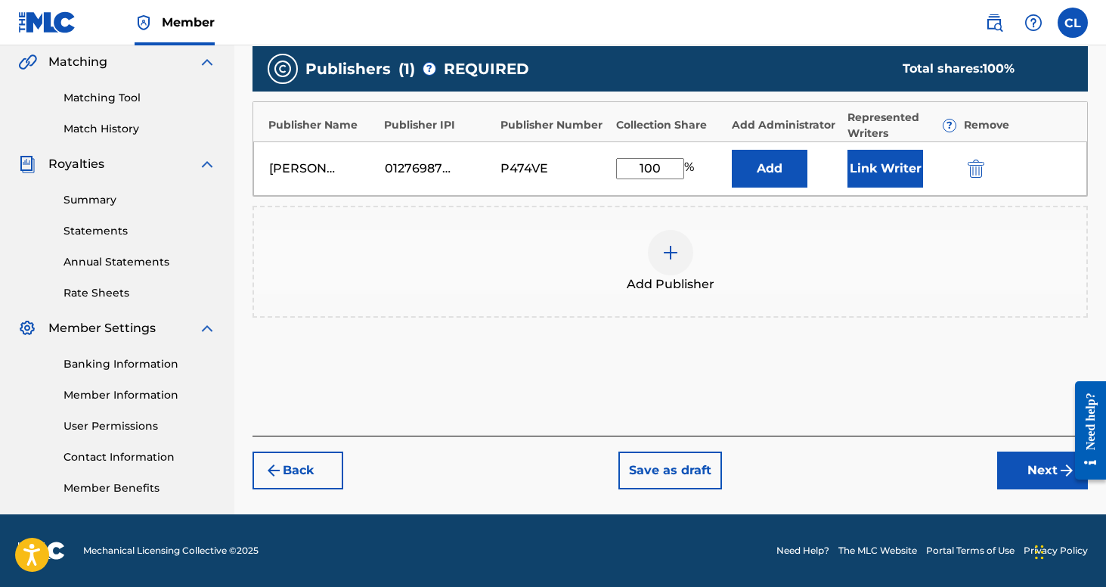
scroll to position [351, 0]
click at [885, 153] on button "Link Writer" at bounding box center [886, 169] width 76 height 38
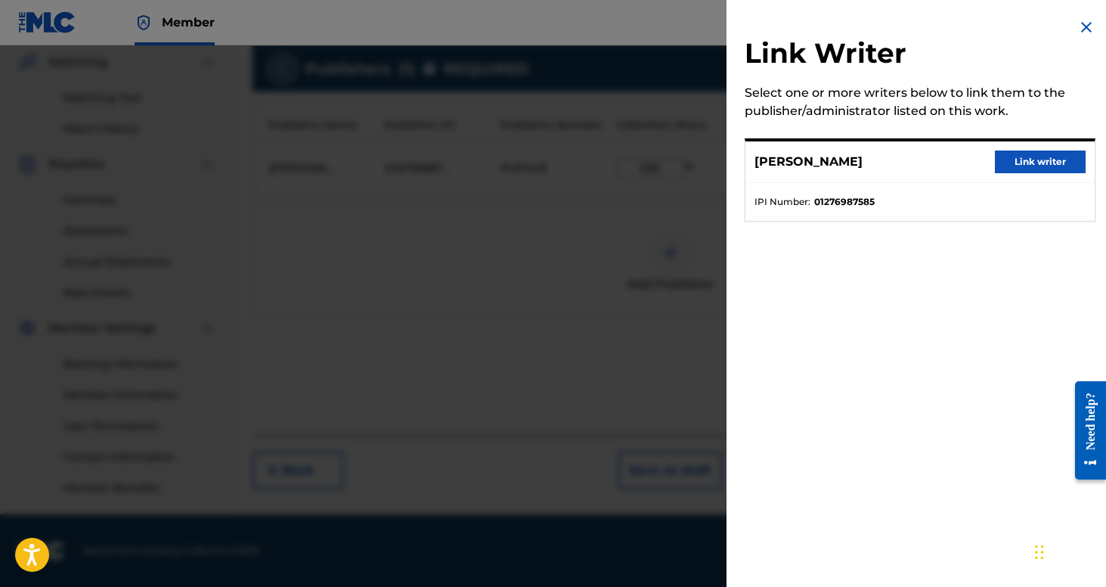
click at [1035, 165] on button "Link writer" at bounding box center [1040, 161] width 91 height 23
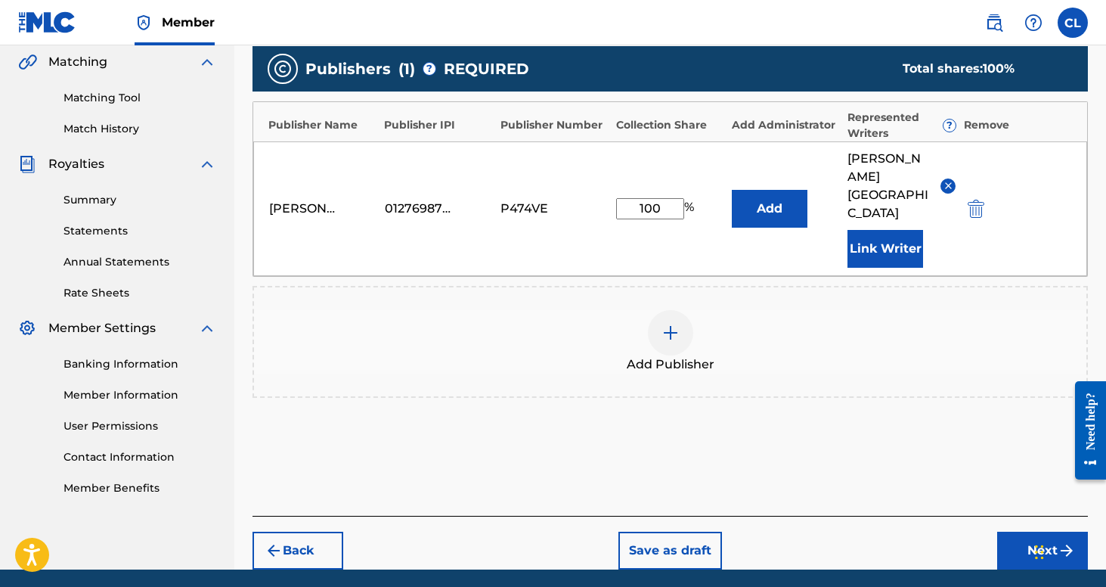
click at [1046, 532] on button "Next" at bounding box center [1042, 551] width 91 height 38
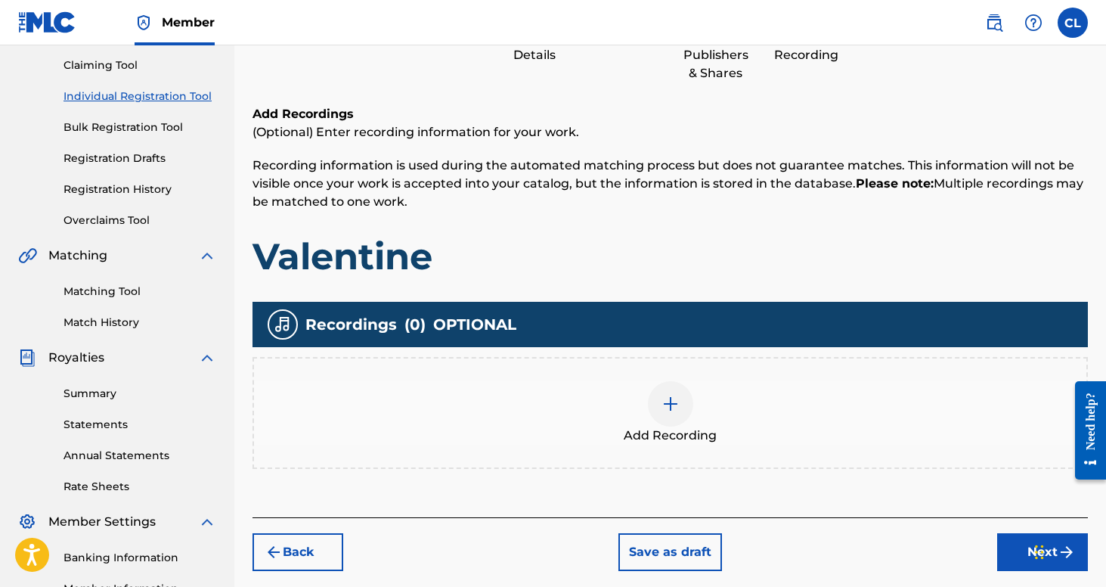
scroll to position [157, 0]
click at [668, 409] on img at bounding box center [671, 404] width 18 height 18
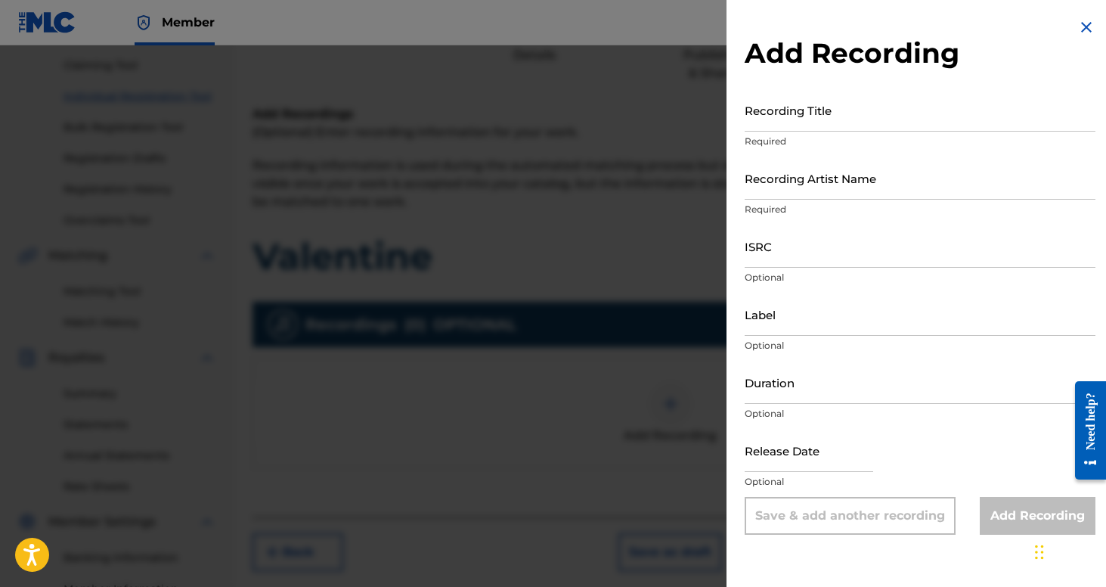
click at [851, 118] on input "Recording Title" at bounding box center [920, 109] width 351 height 43
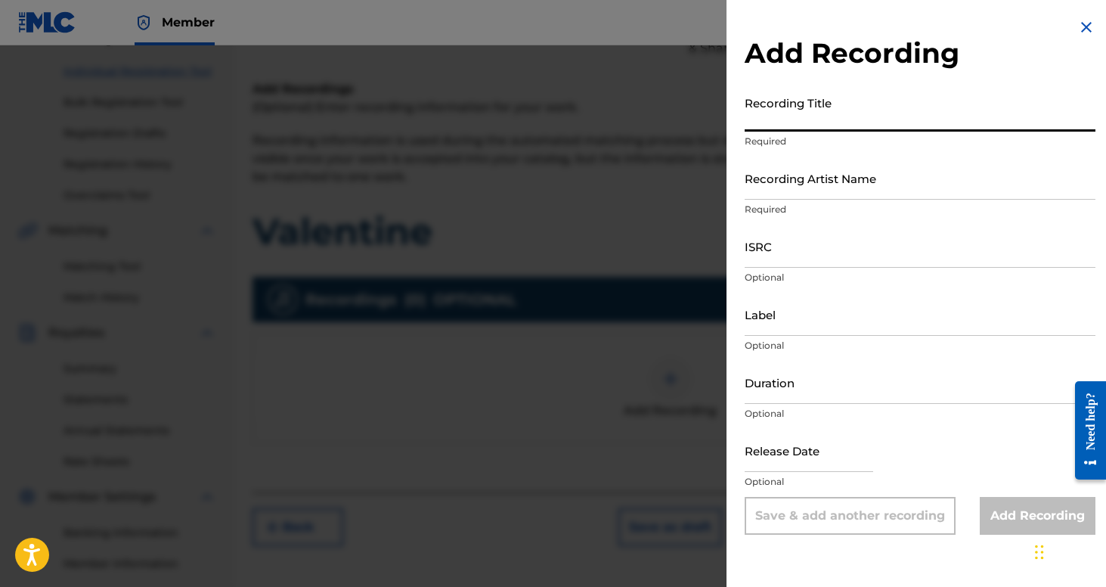
scroll to position [181, 0]
type input "Valentine"
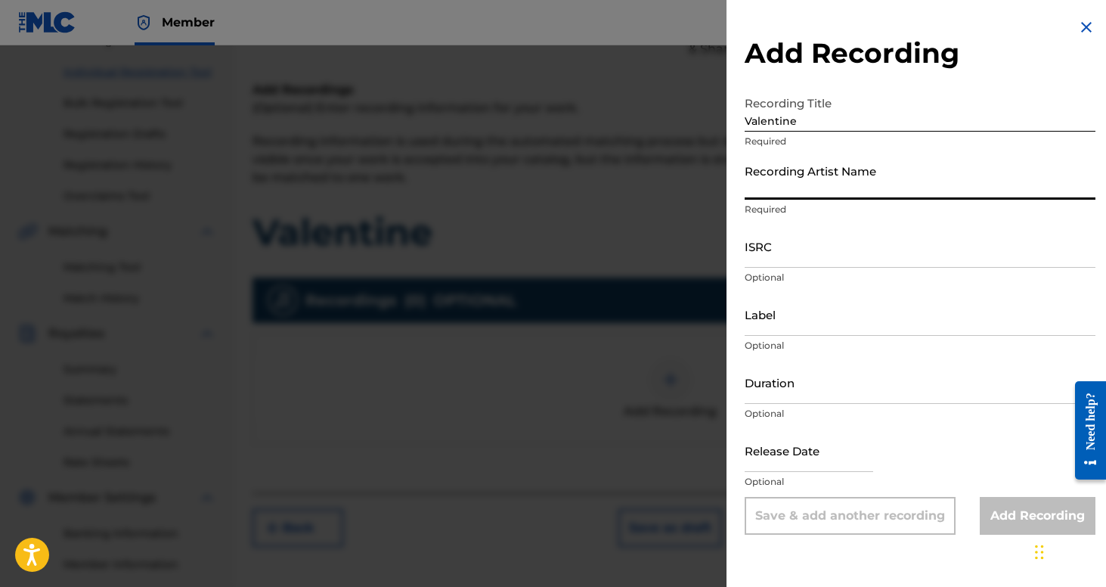
click at [860, 181] on input "Recording Artist Name" at bounding box center [920, 178] width 351 height 43
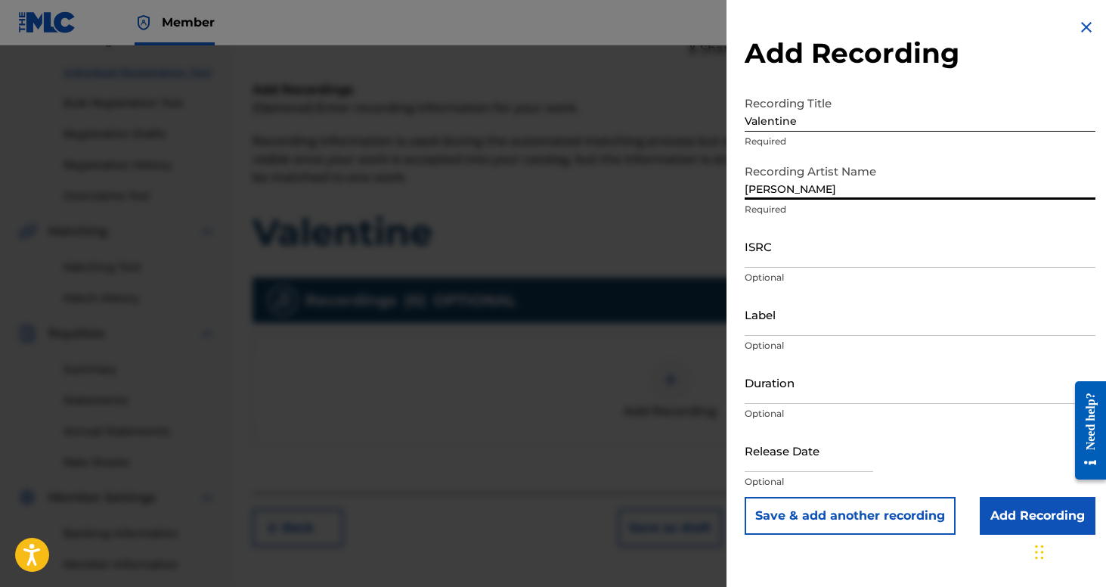
type input "[PERSON_NAME]"
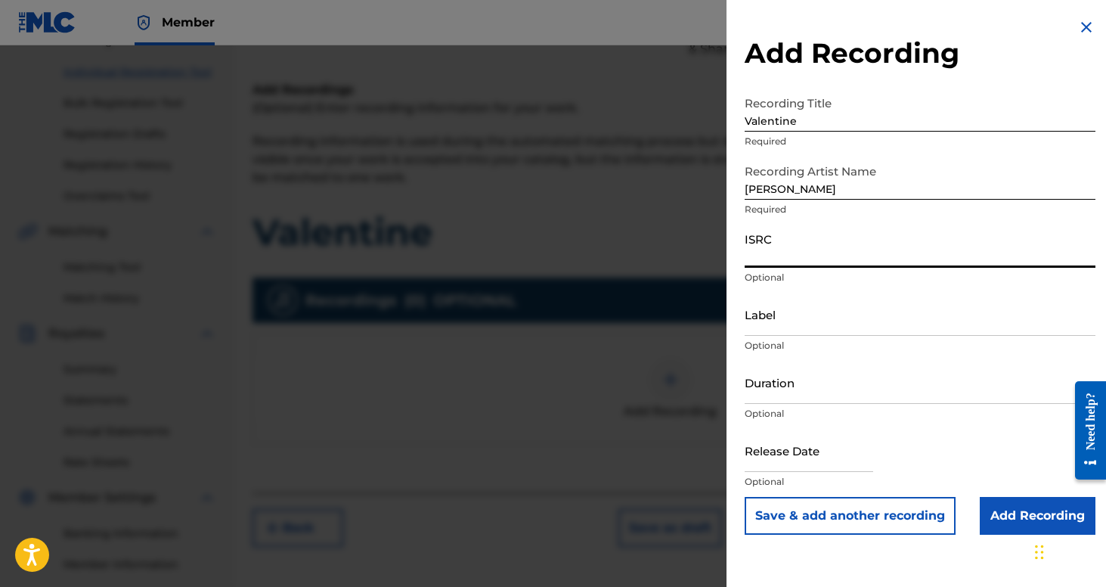
click at [811, 258] on input "ISRC" at bounding box center [920, 246] width 351 height 43
paste input "QZZ7S2522386"
type input "QZZ7S2522386"
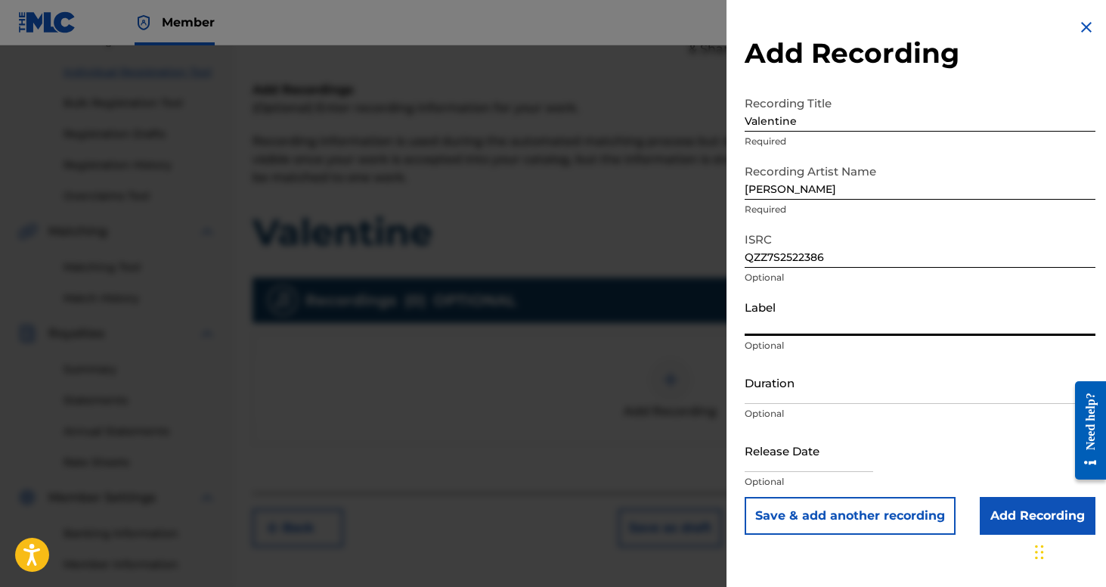
click at [781, 322] on input "Label" at bounding box center [920, 314] width 351 height 43
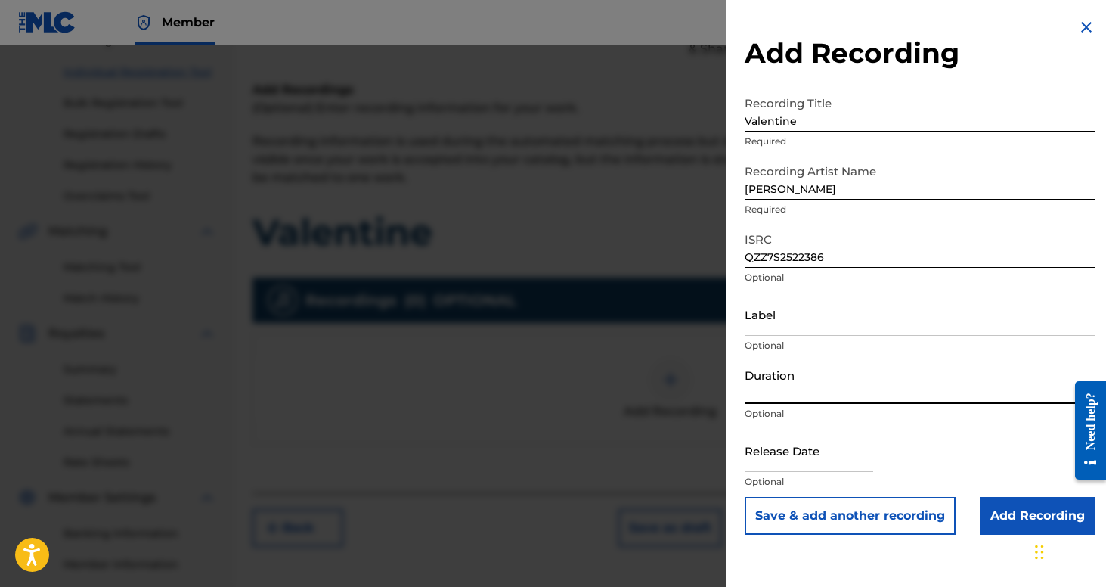
click at [801, 384] on input "Duration" at bounding box center [920, 382] width 351 height 43
type input "03:29"
click at [785, 451] on input "text" at bounding box center [809, 450] width 129 height 43
select select "8"
select select "2025"
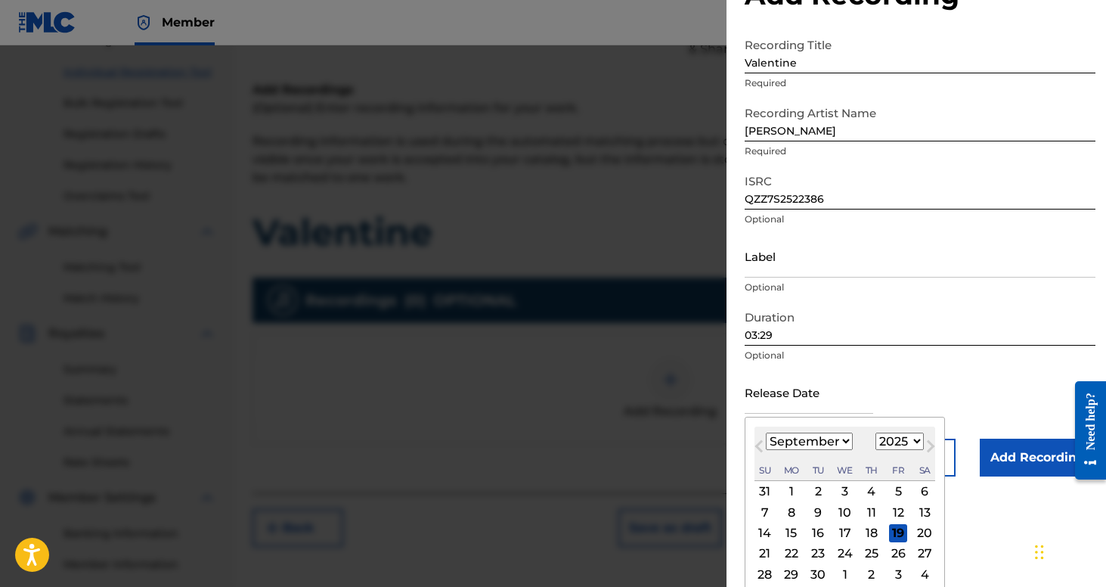
scroll to position [69, 0]
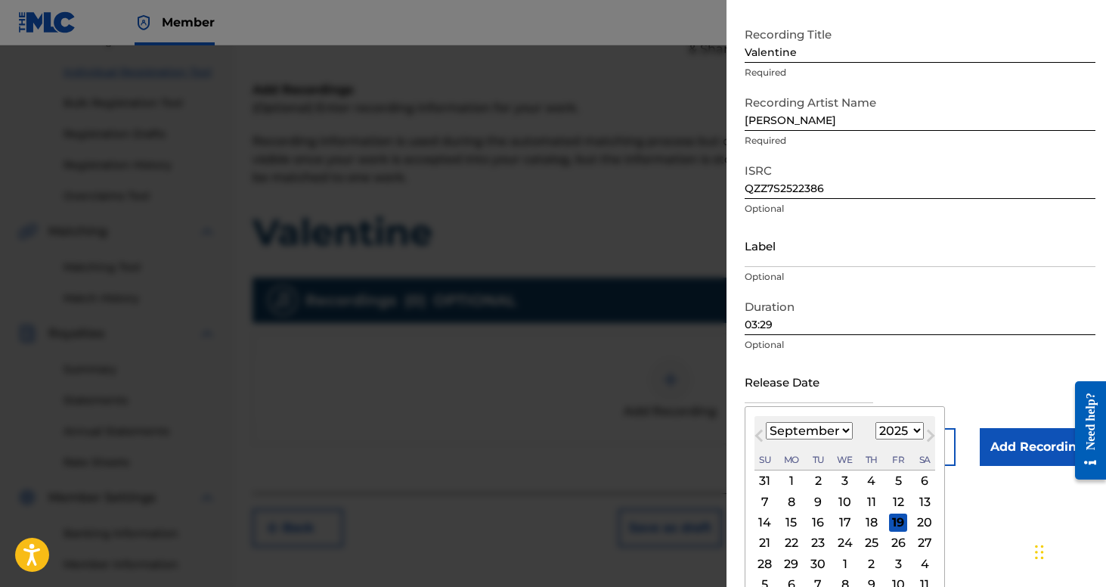
click at [889, 519] on div "19" at bounding box center [898, 522] width 18 height 18
type input "[DATE]"
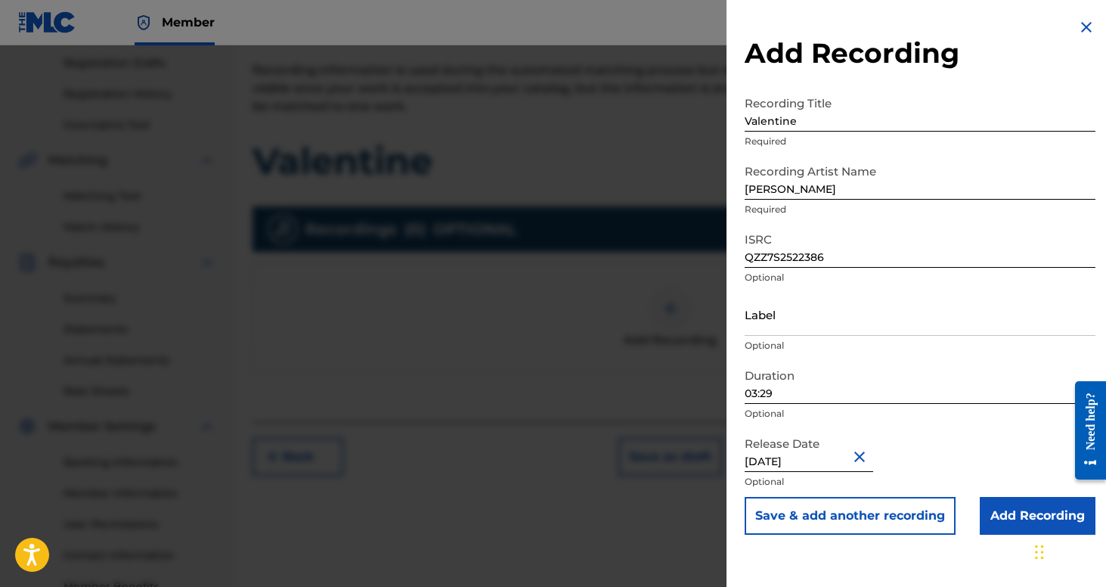
scroll to position [277, 0]
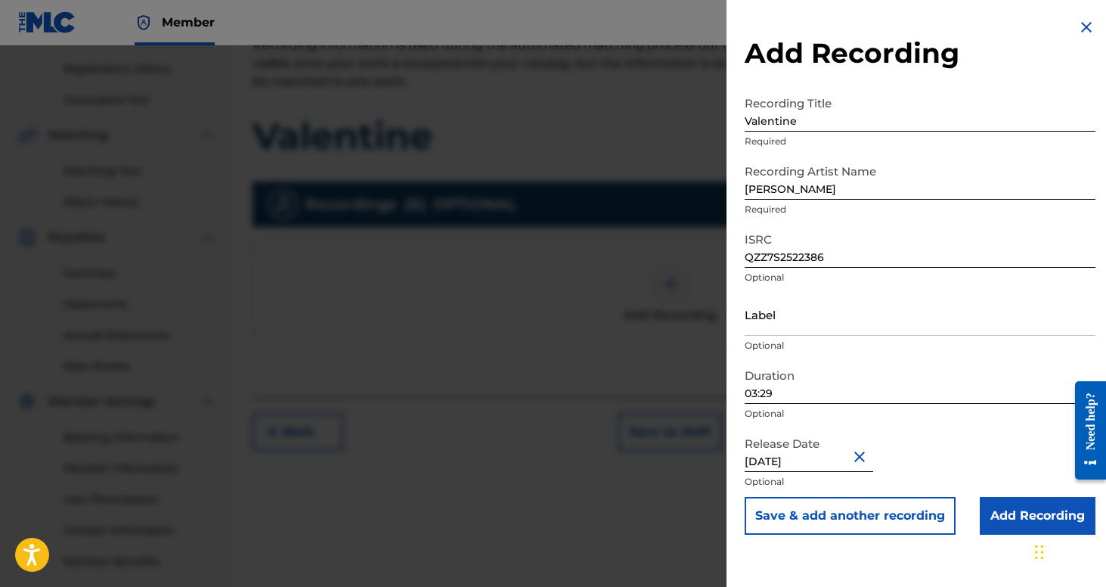
click at [1003, 506] on input "Add Recording" at bounding box center [1038, 516] width 116 height 38
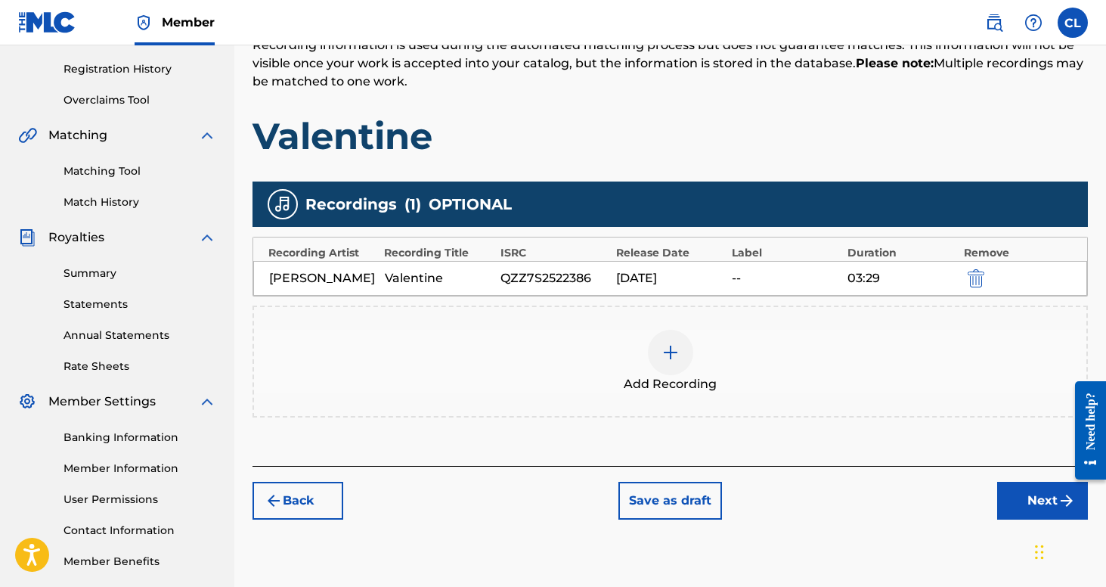
click at [1019, 506] on button "Next" at bounding box center [1042, 501] width 91 height 38
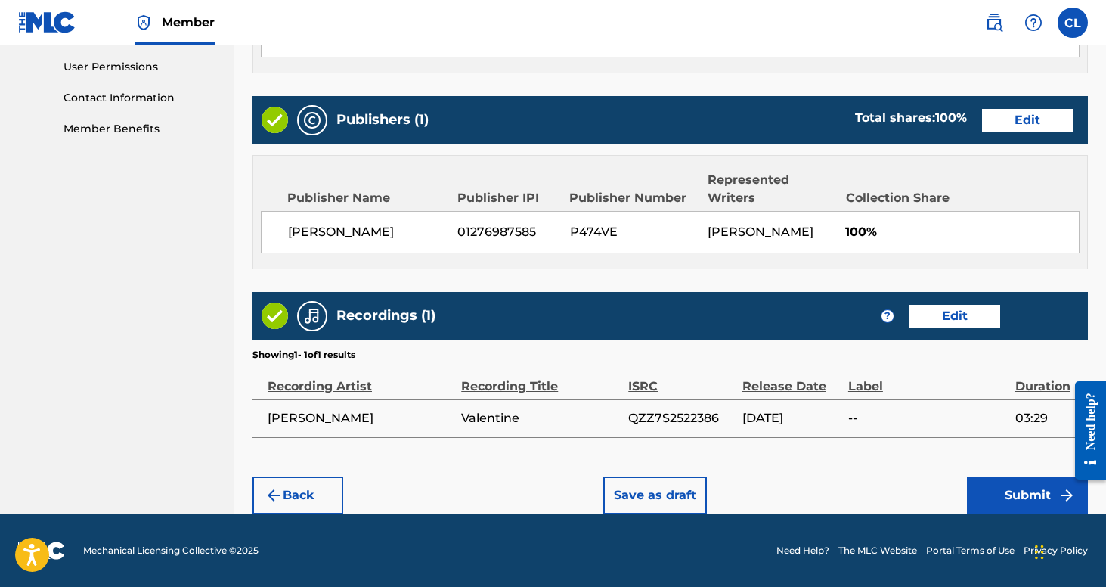
scroll to position [709, 0]
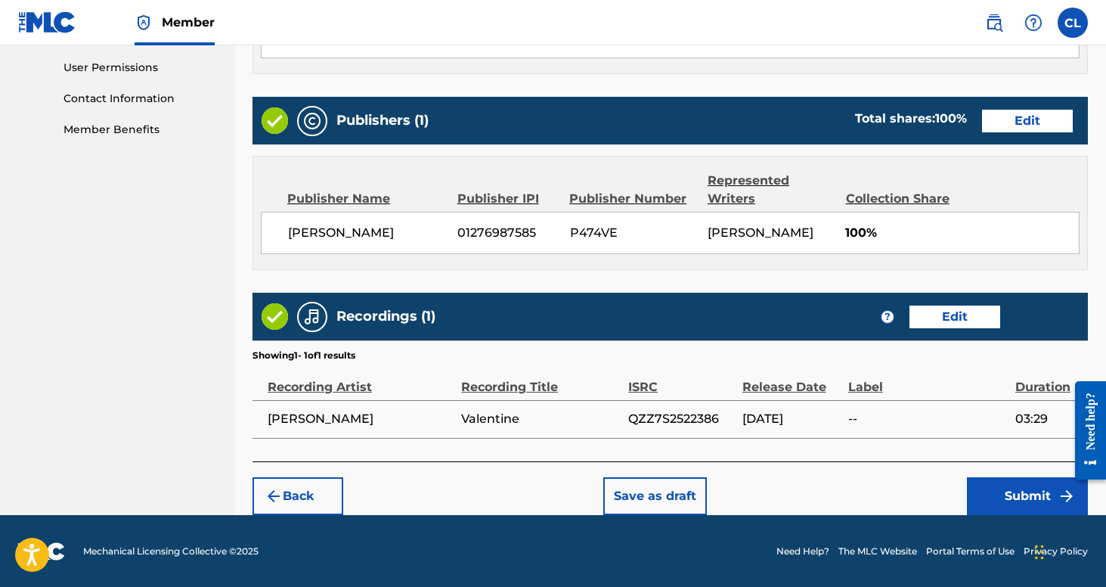
click at [1005, 503] on button "Submit" at bounding box center [1027, 496] width 121 height 38
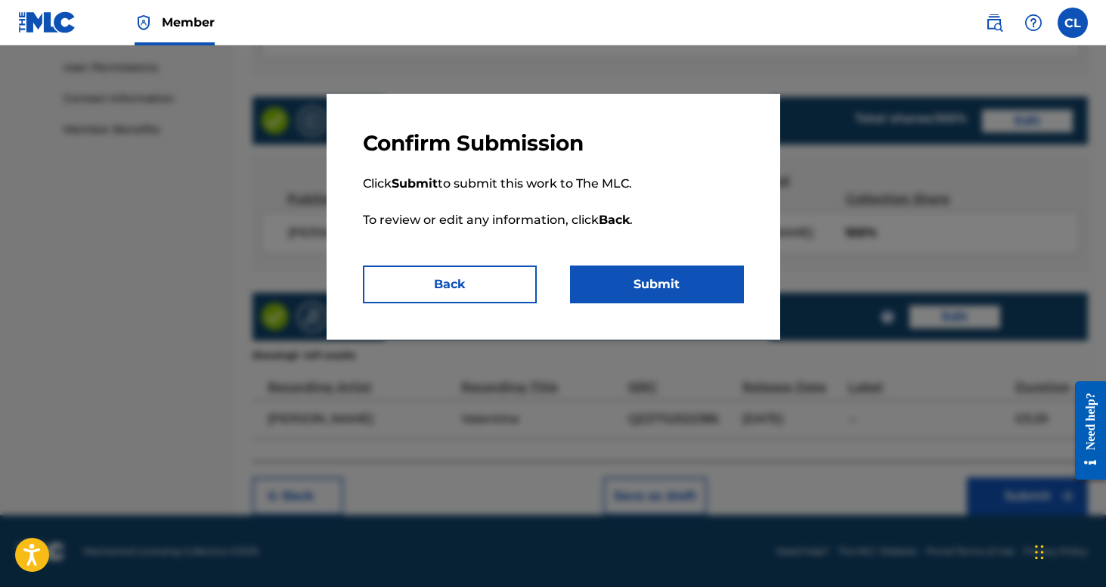
click at [693, 286] on button "Submit" at bounding box center [657, 284] width 174 height 38
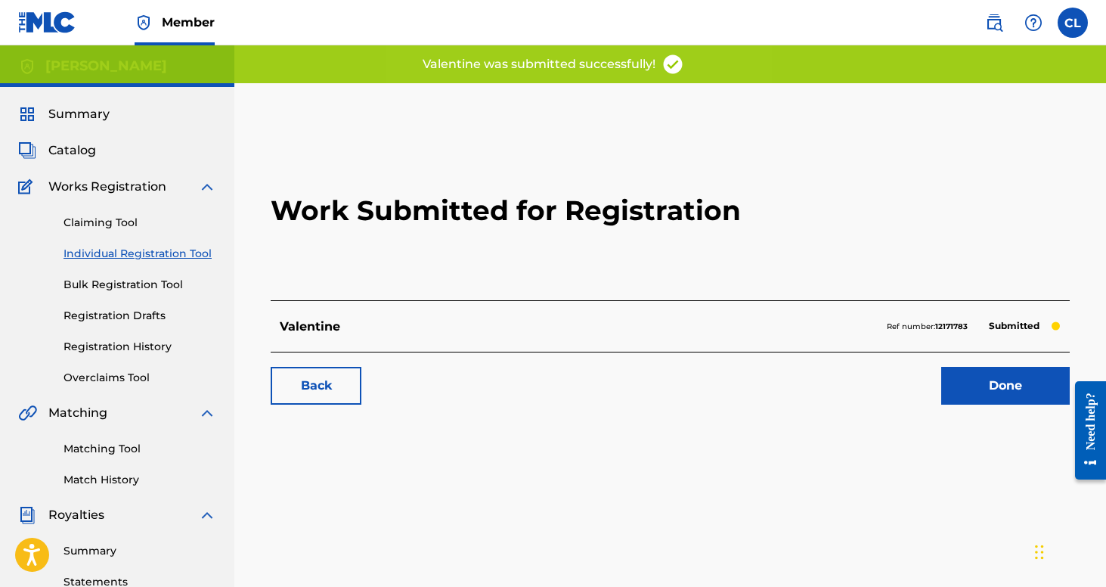
click at [984, 392] on link "Done" at bounding box center [1005, 386] width 129 height 38
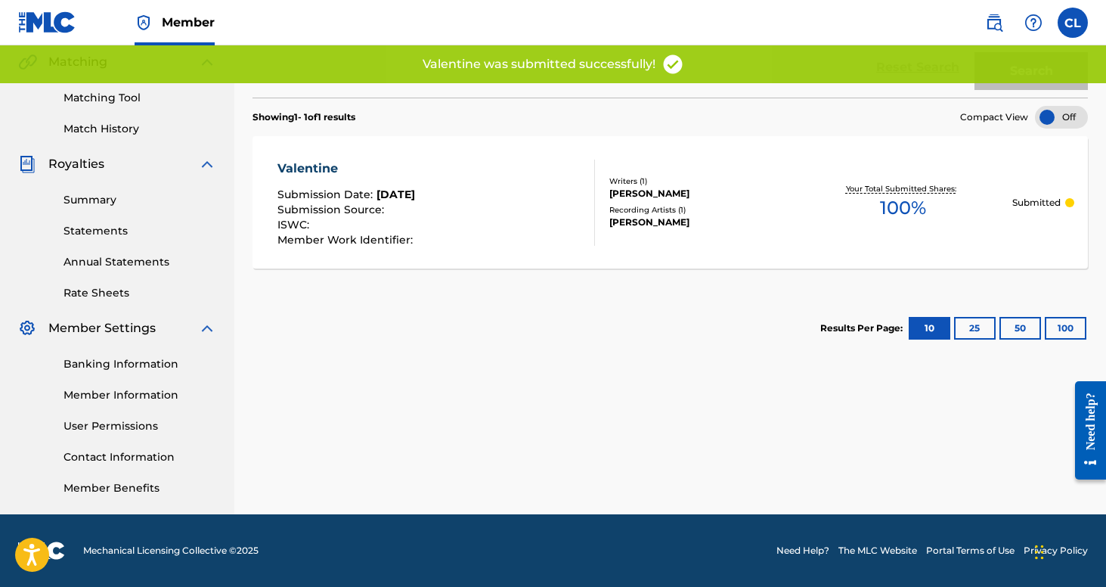
scroll to position [351, 0]
